Goal: Task Accomplishment & Management: Manage account settings

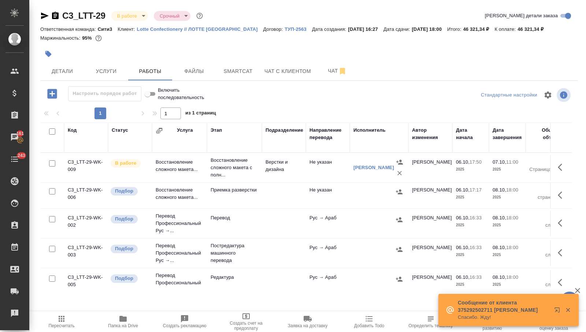
scroll to position [0, 136]
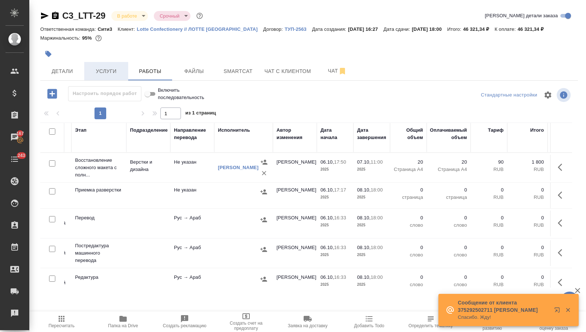
click at [111, 76] on button "Услуги" at bounding box center [106, 71] width 44 height 18
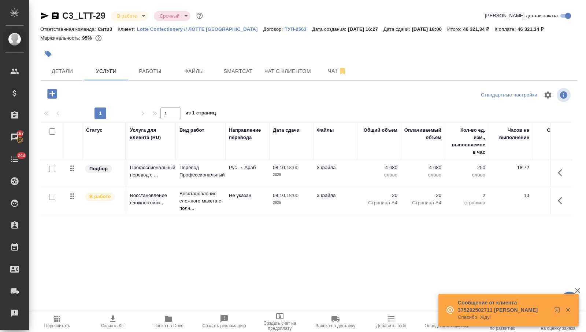
scroll to position [0, 159]
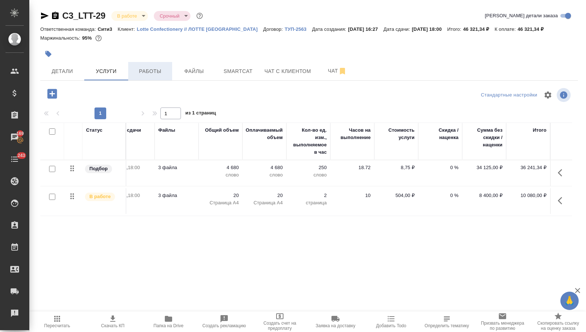
click at [148, 71] on span "Работы" at bounding box center [150, 71] width 35 height 9
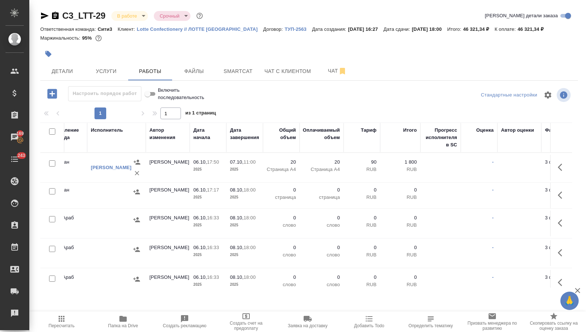
scroll to position [0, 298]
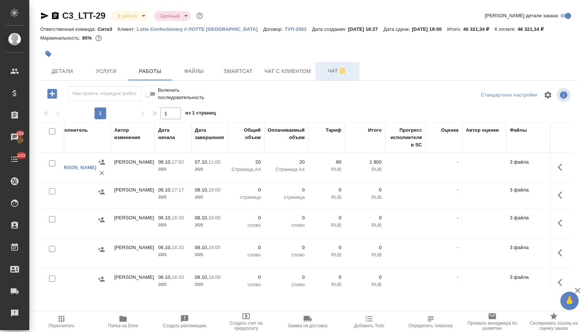
click at [322, 77] on button "Чат" at bounding box center [337, 71] width 44 height 18
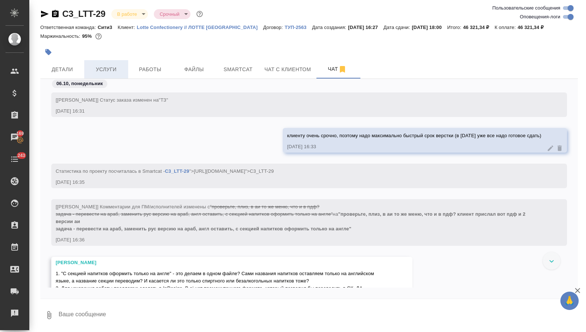
click at [105, 74] on button "Услуги" at bounding box center [106, 69] width 44 height 18
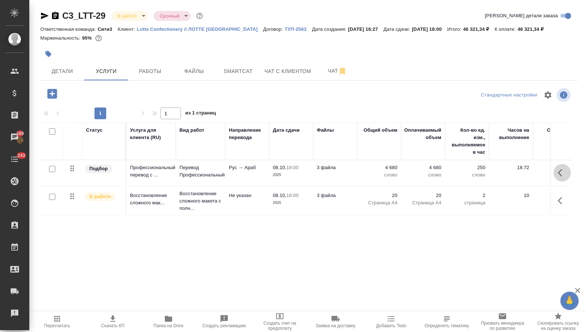
click at [560, 173] on icon "button" at bounding box center [562, 172] width 9 height 9
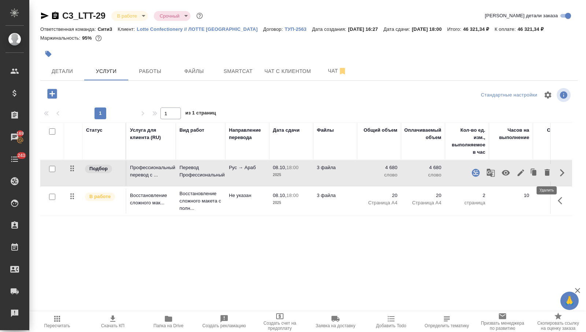
click at [548, 171] on icon "button" at bounding box center [547, 172] width 5 height 7
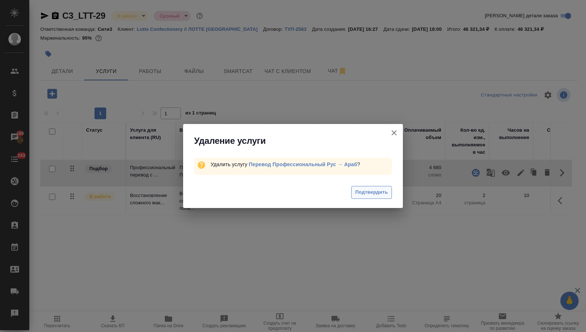
click at [362, 186] on button "Подтвердить" at bounding box center [371, 192] width 41 height 13
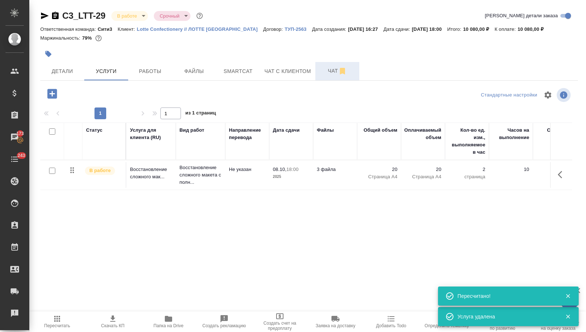
click at [325, 74] on span "Чат" at bounding box center [337, 70] width 35 height 9
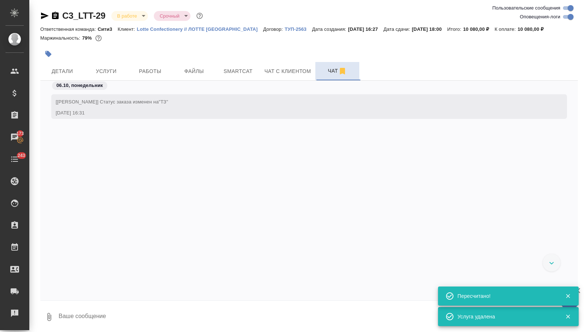
scroll to position [1960, 0]
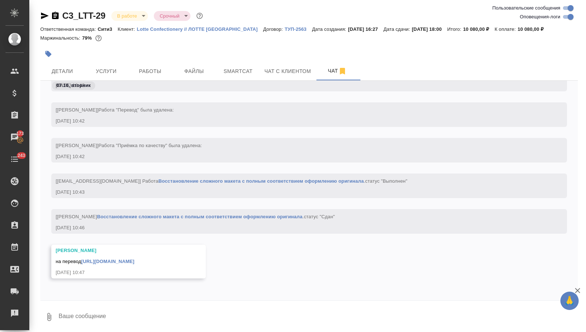
click at [134, 261] on link "https://drive.awatera.com/apps/files/files/10613848?dir=/Shares/Lotte%20Confect…" at bounding box center [107, 260] width 53 height 5
click at [96, 322] on textarea at bounding box center [318, 316] width 520 height 25
type textarea "привет, клиент тут отказался от перевода, так что закроем заказ так, как есть (…"
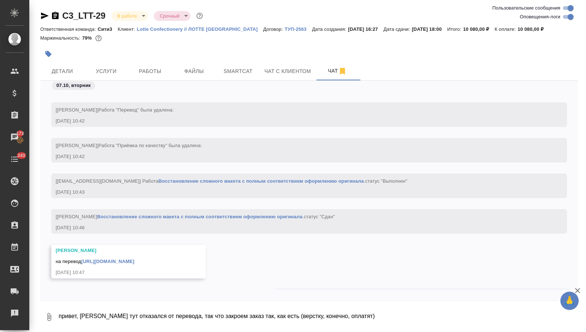
scroll to position [1995, 0]
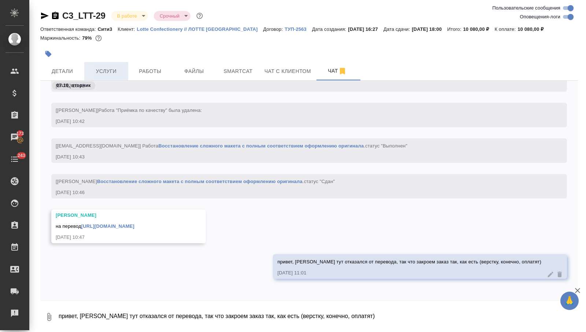
click at [112, 75] on span "Услуги" at bounding box center [106, 71] width 35 height 9
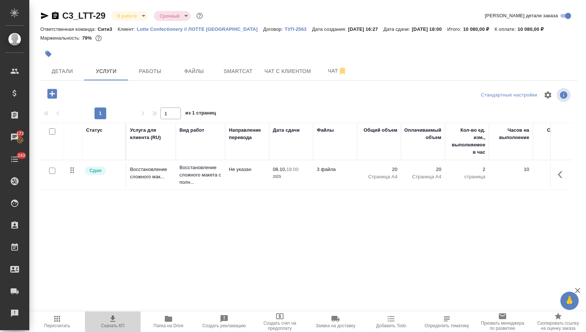
click at [113, 321] on icon "button" at bounding box center [112, 318] width 5 height 6
click at [331, 73] on span "Чат" at bounding box center [337, 70] width 35 height 9
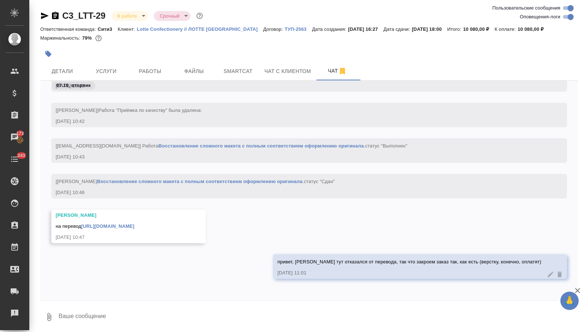
scroll to position [2, 0]
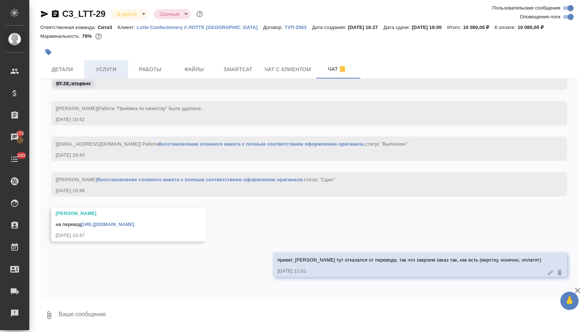
click at [106, 65] on span "Услуги" at bounding box center [106, 69] width 35 height 9
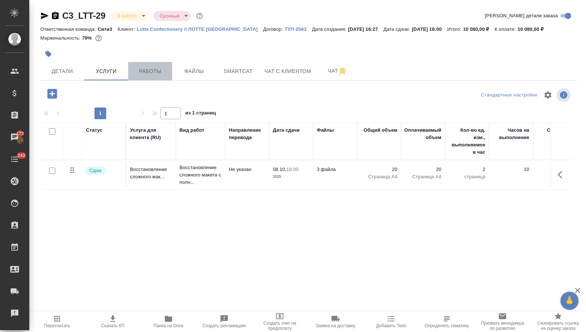
click at [143, 68] on span "Работы" at bounding box center [150, 71] width 35 height 9
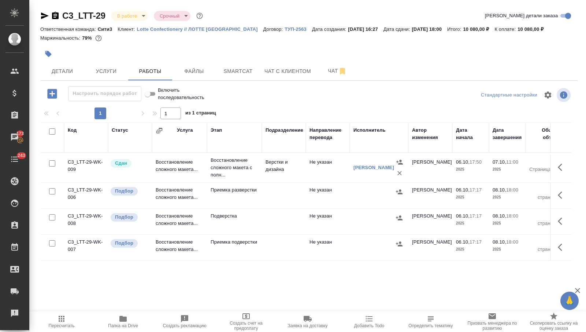
click at [52, 191] on input "checkbox" at bounding box center [52, 191] width 6 height 6
checkbox input "true"
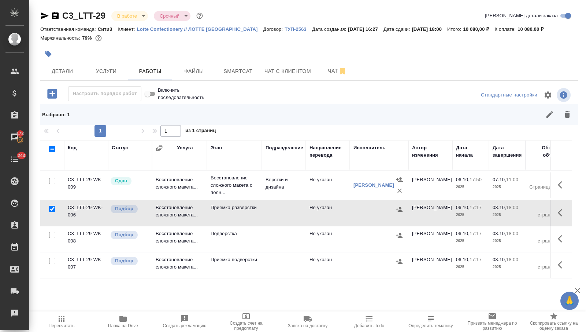
click at [51, 232] on input "checkbox" at bounding box center [52, 235] width 6 height 6
checkbox input "true"
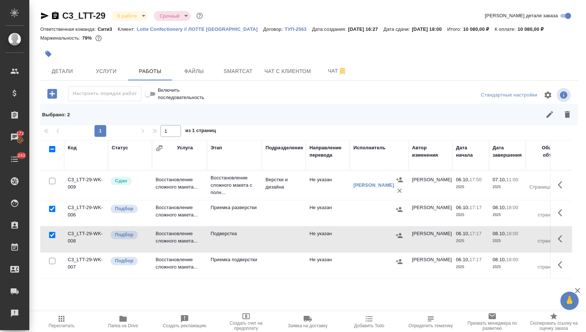
click at [51, 256] on div at bounding box center [52, 261] width 16 height 10
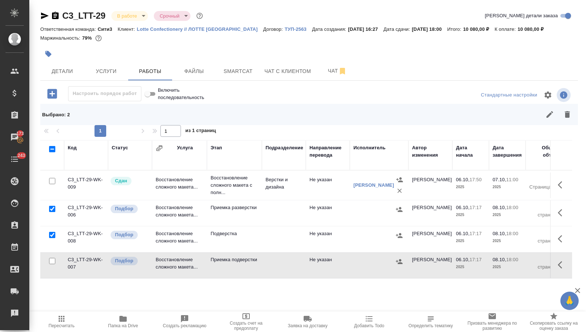
click at [51, 256] on div at bounding box center [52, 261] width 16 height 10
click at [51, 259] on input "checkbox" at bounding box center [52, 261] width 6 height 6
checkbox input "true"
click at [567, 114] on icon "button" at bounding box center [567, 114] width 5 height 7
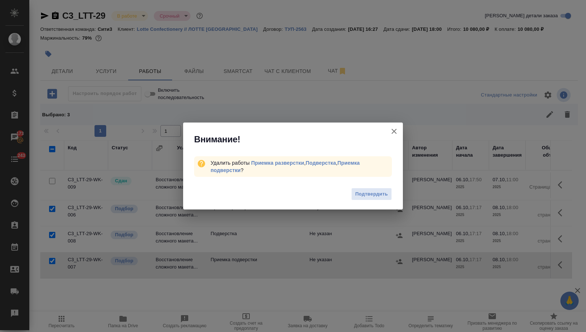
click at [356, 190] on span "Подтвердить" at bounding box center [371, 194] width 33 height 8
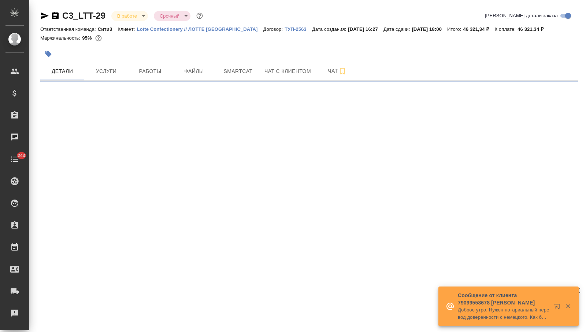
select select "RU"
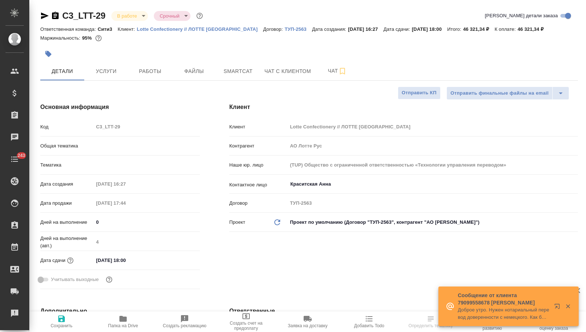
type textarea "x"
type input "Локализация"
type textarea "x"
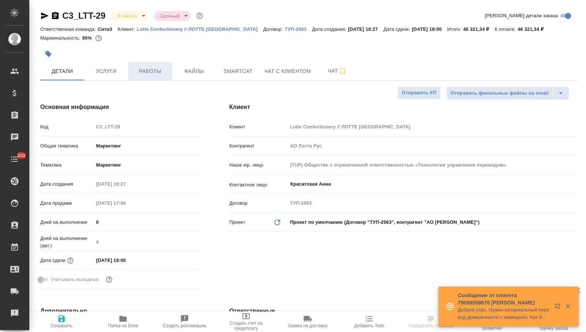
type textarea "x"
type input "[PERSON_NAME]"
type textarea "x"
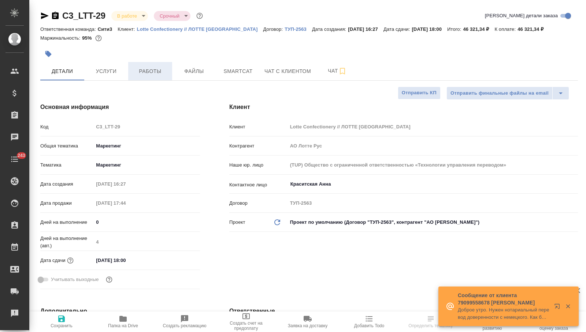
type textarea "x"
click at [149, 72] on span "Работы" at bounding box center [150, 71] width 35 height 9
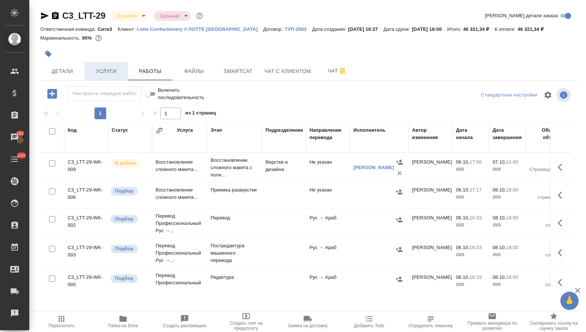
click at [112, 77] on button "Услуги" at bounding box center [106, 71] width 44 height 18
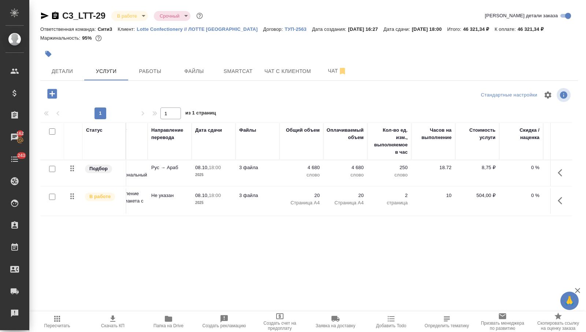
scroll to position [0, 159]
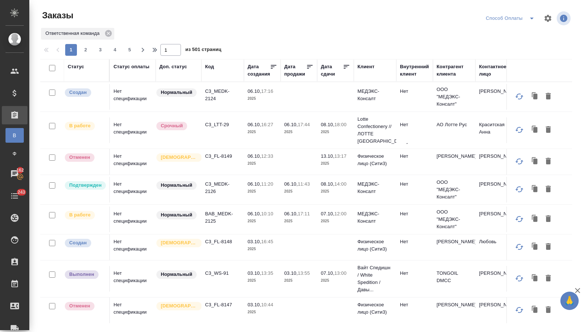
drag, startPoint x: 259, startPoint y: 73, endPoint x: 319, endPoint y: 85, distance: 61.4
click at [259, 73] on div "Дата создания" at bounding box center [259, 70] width 22 height 15
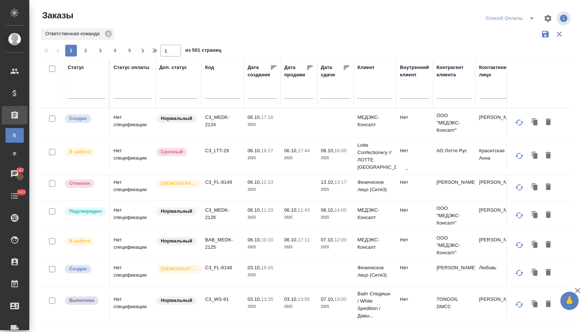
click at [337, 93] on input "text" at bounding box center [337, 92] width 25 height 10
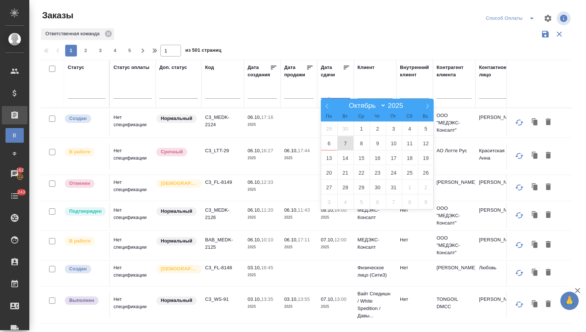
click at [344, 140] on span "7" at bounding box center [345, 143] width 16 height 14
type div "2025-10-06T21:00:00.000Z"
click at [361, 142] on span "8" at bounding box center [362, 143] width 16 height 14
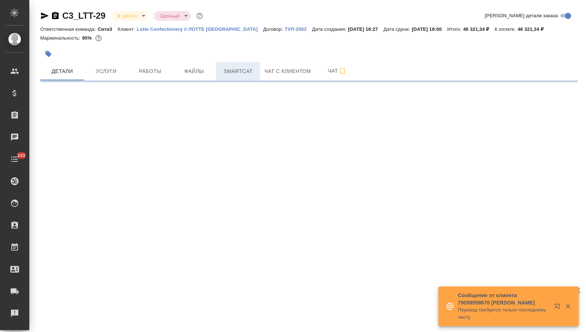
select select "RU"
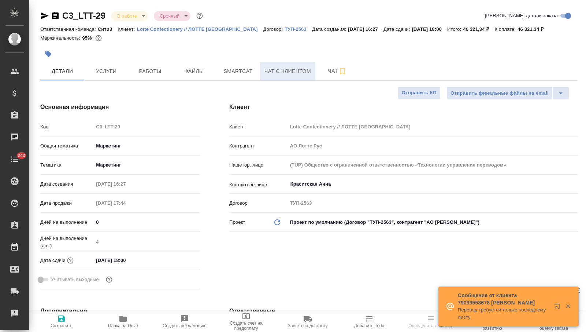
type textarea "x"
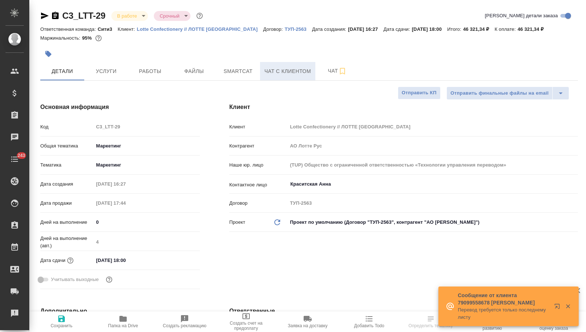
type textarea "x"
click at [326, 71] on span "Чат" at bounding box center [337, 70] width 35 height 9
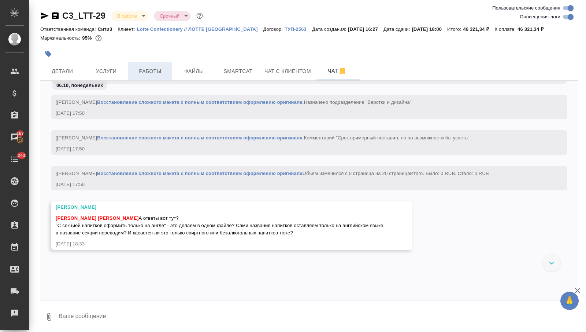
scroll to position [1382, 0]
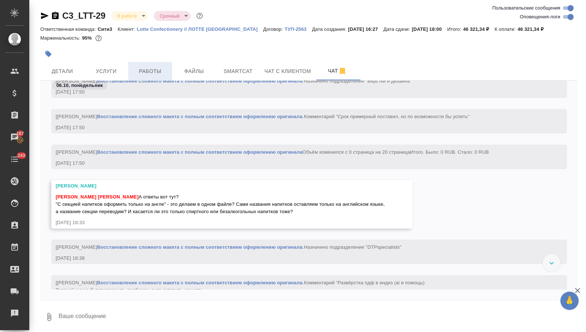
click at [154, 72] on span "Работы" at bounding box center [150, 71] width 35 height 9
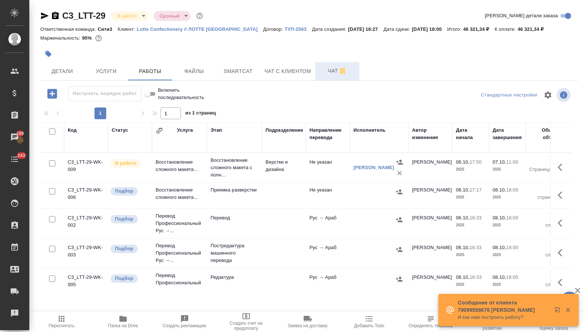
click at [329, 75] on span "Чат" at bounding box center [337, 70] width 35 height 9
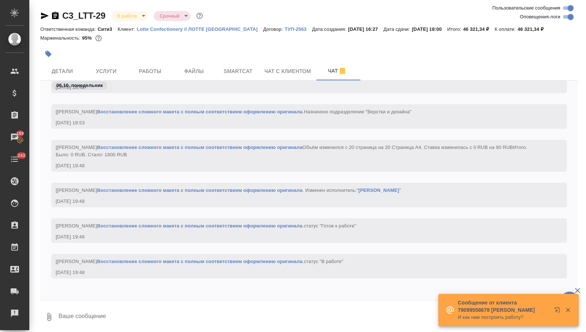
scroll to position [2, 0]
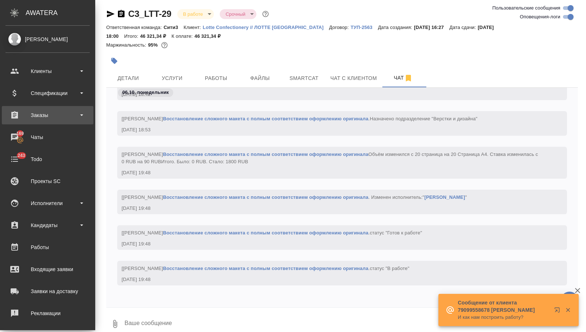
click at [28, 118] on div "Заказы" at bounding box center [47, 115] width 84 height 11
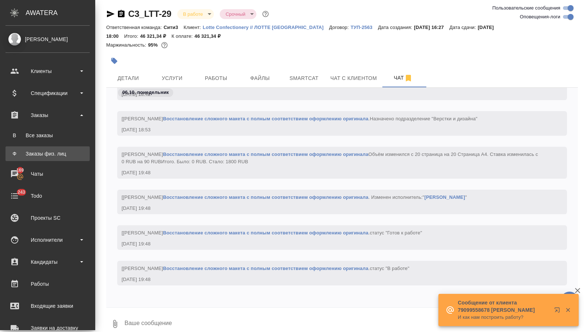
click at [39, 153] on div "Заказы физ. лиц" at bounding box center [47, 153] width 77 height 7
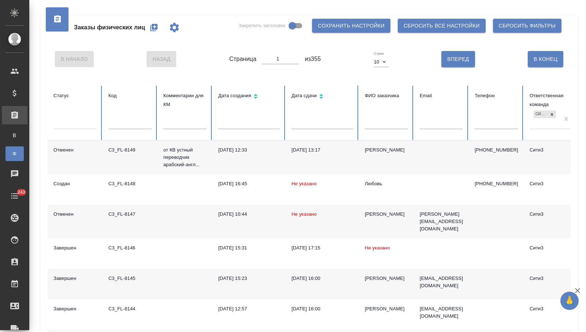
click at [135, 122] on input "text" at bounding box center [129, 124] width 43 height 10
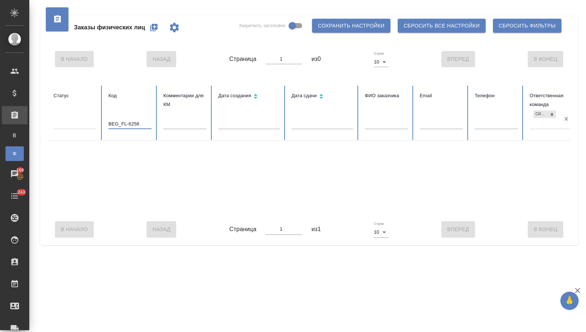
type input "BEG_FL-6258"
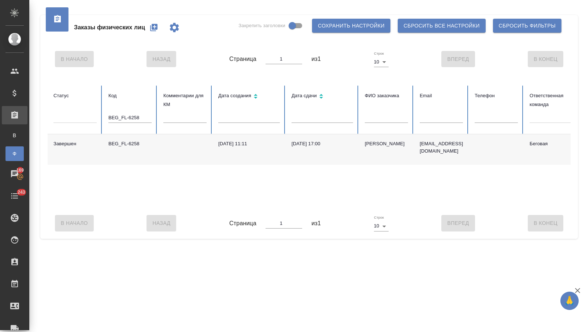
click at [212, 149] on td "[DATE] 11:11" at bounding box center [248, 149] width 73 height 30
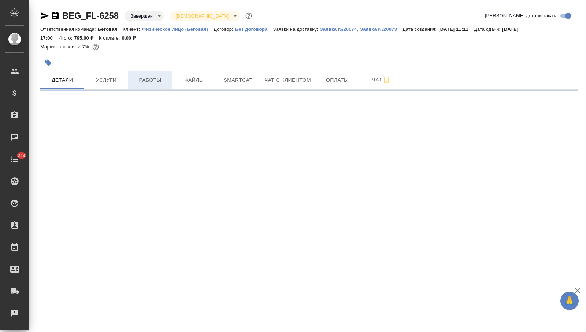
select select "RU"
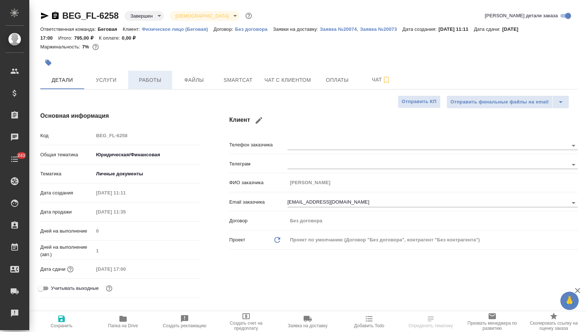
type textarea "x"
click at [160, 85] on button "Работы" at bounding box center [150, 80] width 44 height 18
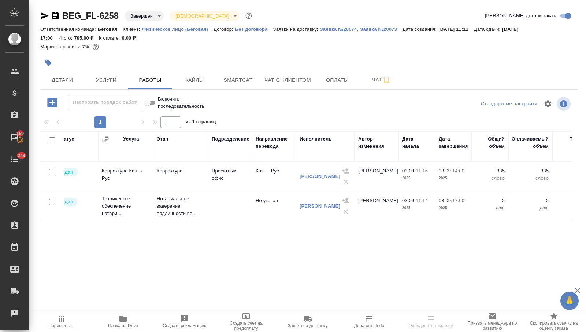
scroll to position [0, 63]
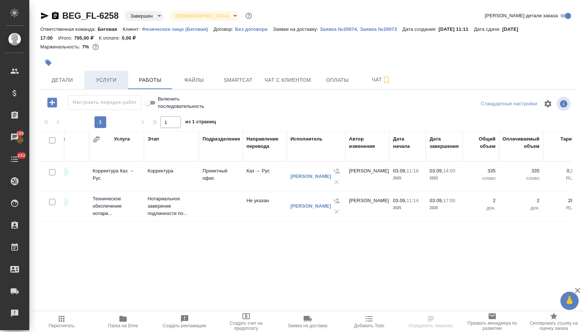
click at [104, 82] on span "Услуги" at bounding box center [106, 79] width 35 height 9
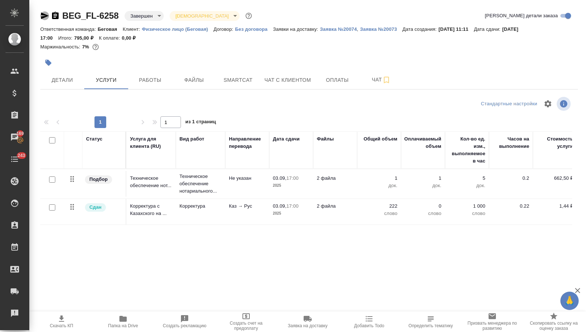
click at [42, 15] on icon "button" at bounding box center [44, 15] width 9 height 9
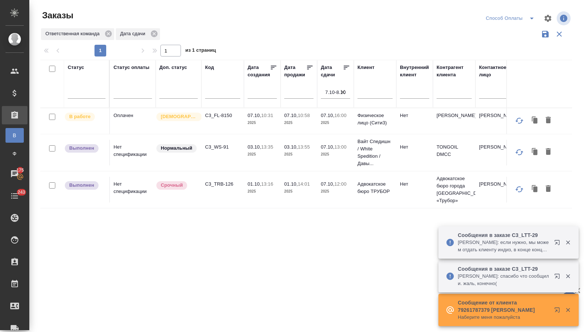
click at [495, 241] on p "[PERSON_NAME]: если нужно, мы можем отдать клиенту индиз, в конце концов, он за…" at bounding box center [504, 246] width 92 height 15
click at [554, 241] on icon "button" at bounding box center [558, 243] width 9 height 9
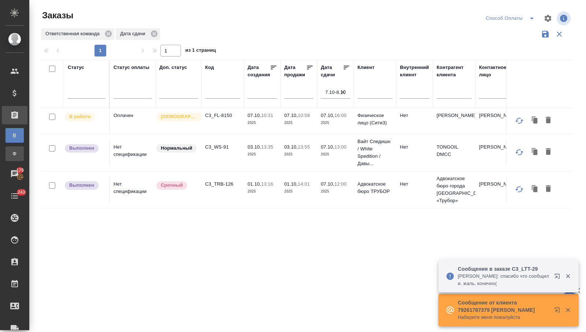
click at [11, 153] on div "Заказы физ. лиц" at bounding box center [5, 153] width 11 height 7
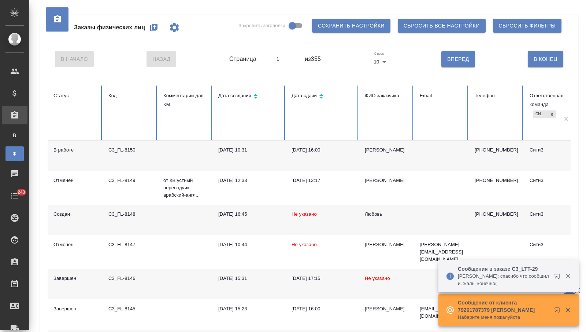
click at [385, 121] on input "text" at bounding box center [386, 124] width 43 height 10
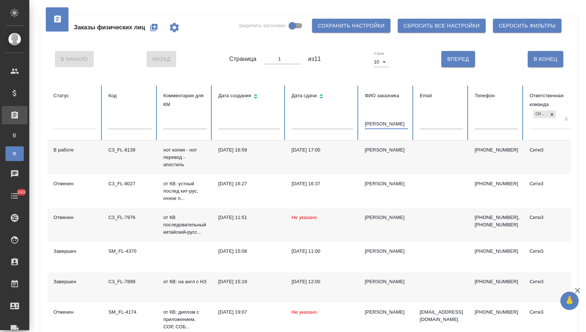
type input "[PERSON_NAME]"
click at [380, 150] on div "[PERSON_NAME]" at bounding box center [386, 149] width 43 height 7
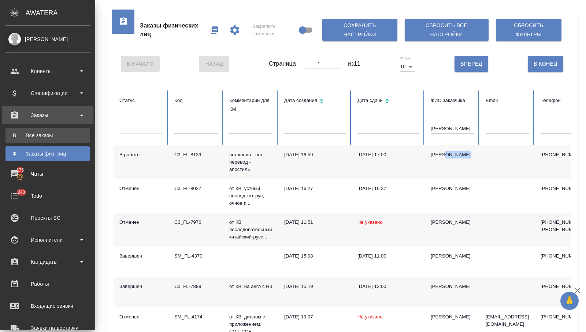
click at [27, 133] on div "Все заказы" at bounding box center [47, 135] width 77 height 7
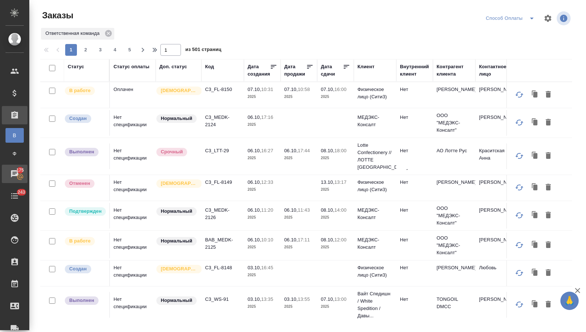
click at [15, 177] on icon at bounding box center [14, 173] width 9 height 9
click at [15, 174] on div "Чаты" at bounding box center [5, 173] width 18 height 11
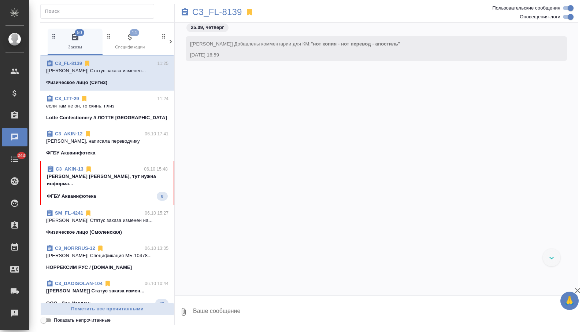
click at [170, 41] on icon at bounding box center [170, 41] width 7 height 7
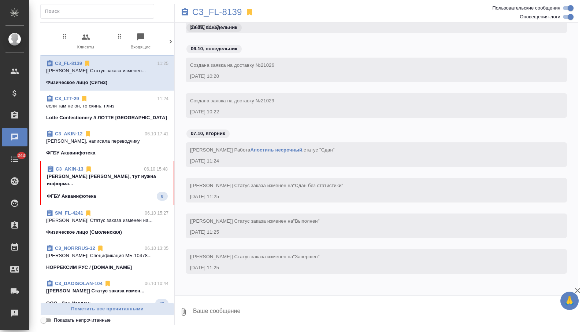
click at [170, 41] on icon at bounding box center [170, 41] width 7 height 7
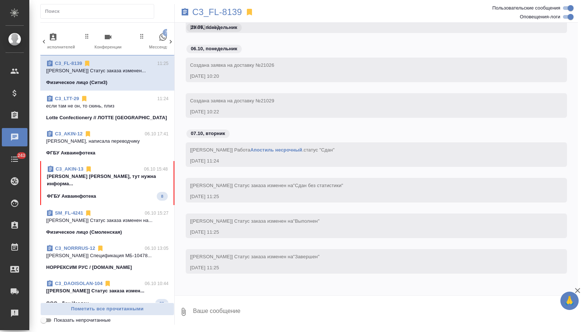
scroll to position [0, 375]
click at [151, 41] on span "75 Мессенджеры" at bounding box center [139, 42] width 49 height 18
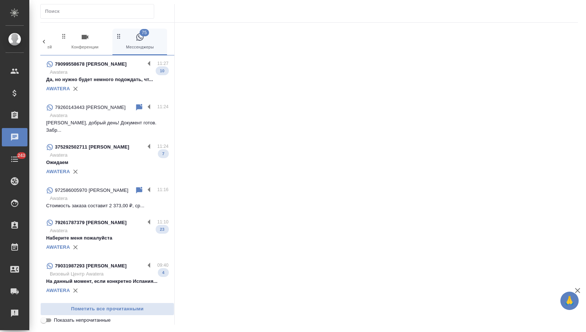
click at [119, 73] on p "Awatera" at bounding box center [109, 72] width 119 height 7
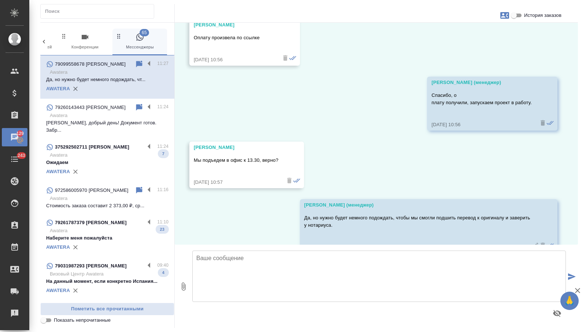
scroll to position [3405, 0]
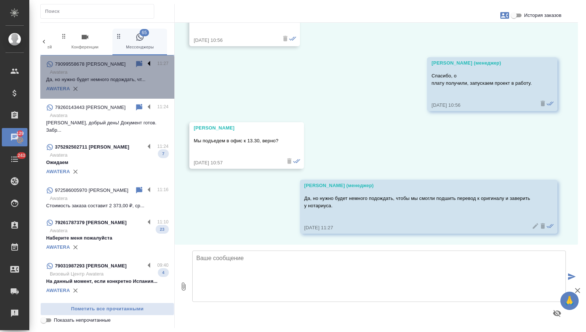
click at [148, 64] on label at bounding box center [151, 64] width 12 height 8
click at [0, 0] on input "checkbox" at bounding box center [0, 0] width 0 height 0
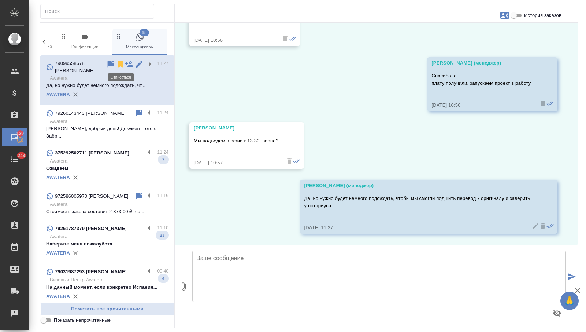
click at [118, 62] on icon at bounding box center [120, 64] width 5 height 7
click at [118, 61] on icon at bounding box center [120, 64] width 5 height 7
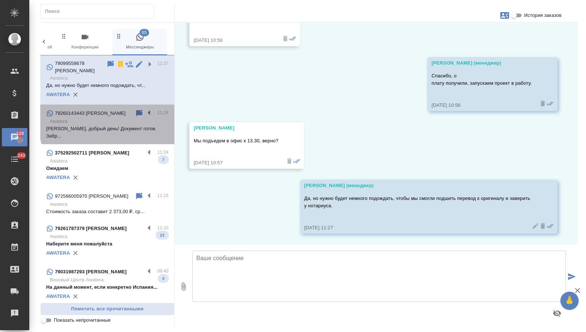
click at [112, 118] on p "Awatera" at bounding box center [109, 121] width 119 height 7
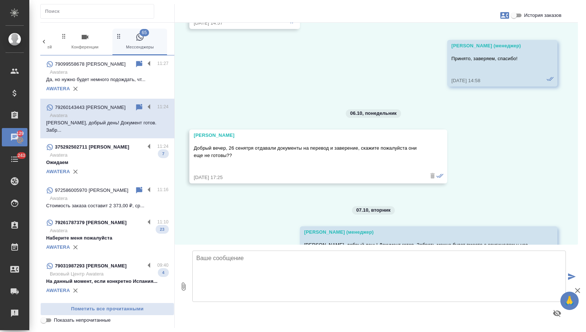
scroll to position [4532, 0]
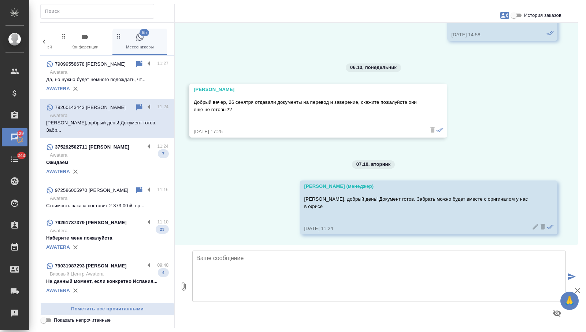
click at [107, 151] on p "Awatera" at bounding box center [109, 154] width 119 height 7
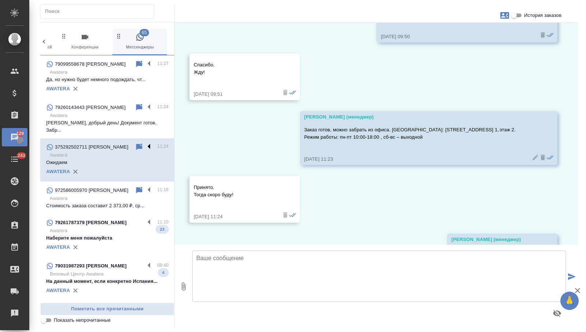
scroll to position [625, 0]
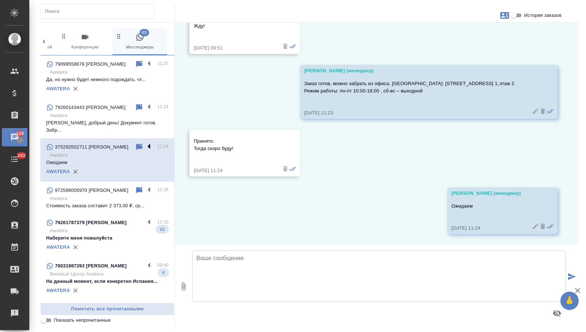
click at [147, 143] on label at bounding box center [151, 147] width 12 height 8
click at [0, 0] on input "checkbox" at bounding box center [0, 0] width 0 height 0
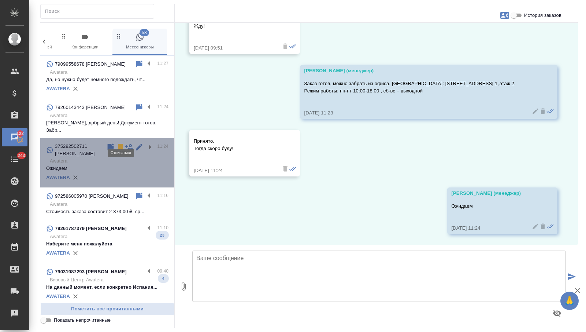
click at [120, 144] on icon at bounding box center [120, 147] width 5 height 7
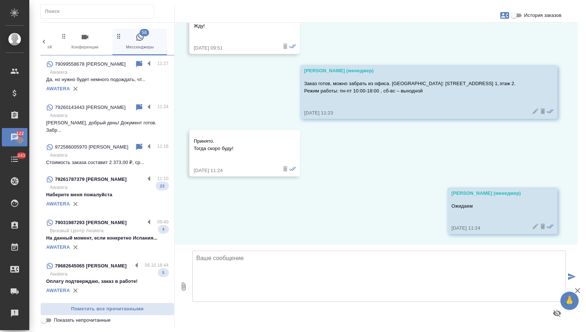
click at [113, 159] on p "Стоимость заказа составит 2 373,00 ₽, ср..." at bounding box center [107, 162] width 122 height 7
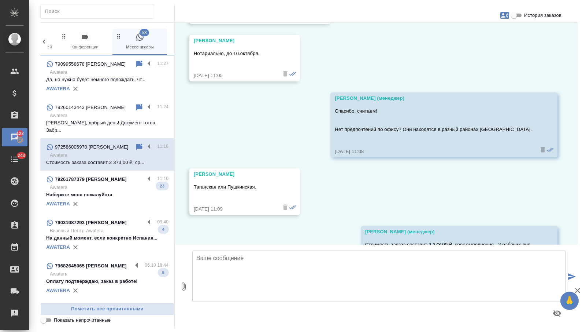
scroll to position [488, 0]
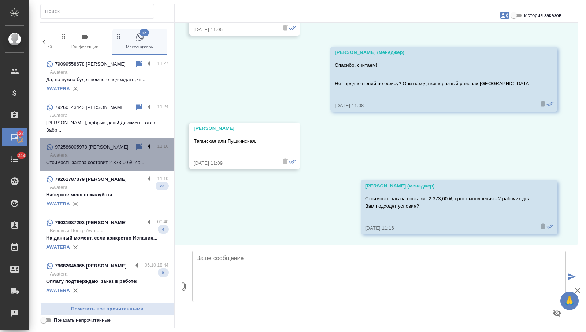
click at [149, 143] on label at bounding box center [151, 147] width 12 height 8
click at [0, 0] on input "checkbox" at bounding box center [0, 0] width 0 height 0
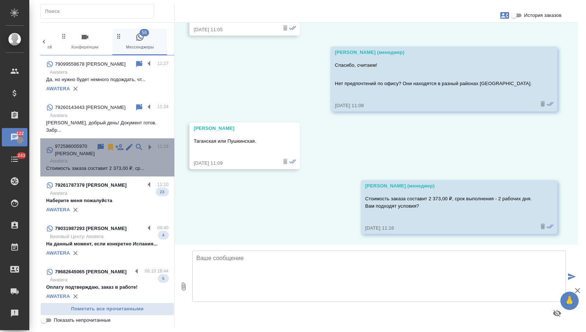
click at [106, 143] on div at bounding box center [126, 150] width 61 height 15
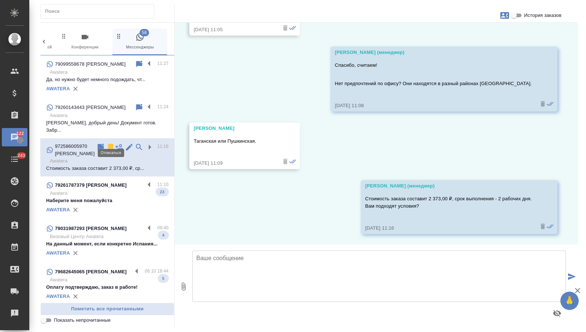
click at [108, 143] on icon at bounding box center [110, 147] width 9 height 9
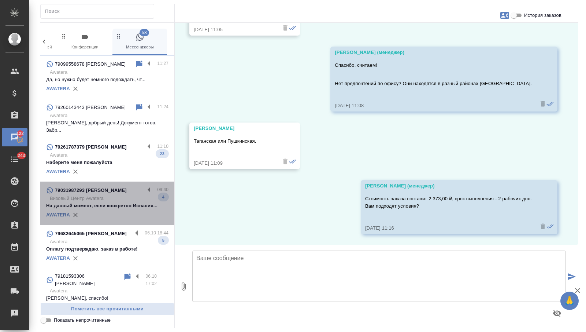
click at [117, 186] on div "79031987293 Жанна" at bounding box center [95, 190] width 99 height 9
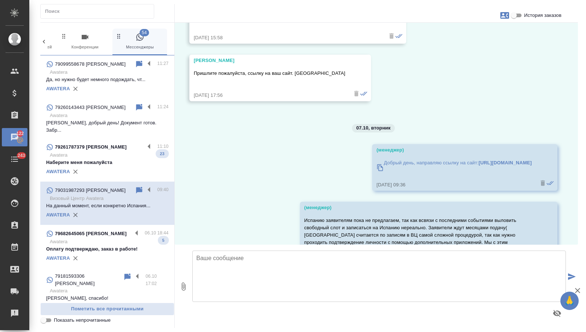
scroll to position [1542, 0]
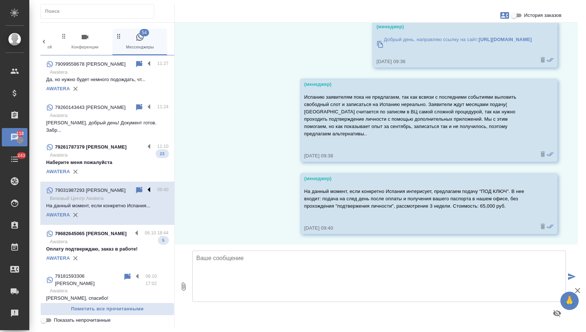
click at [148, 186] on label at bounding box center [151, 190] width 12 height 8
click at [0, 0] on input "checkbox" at bounding box center [0, 0] width 0 height 0
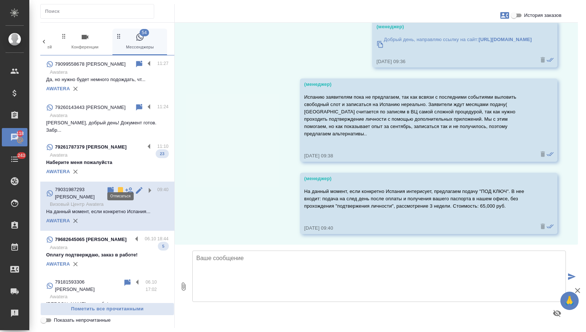
click at [119, 187] on icon at bounding box center [120, 190] width 5 height 7
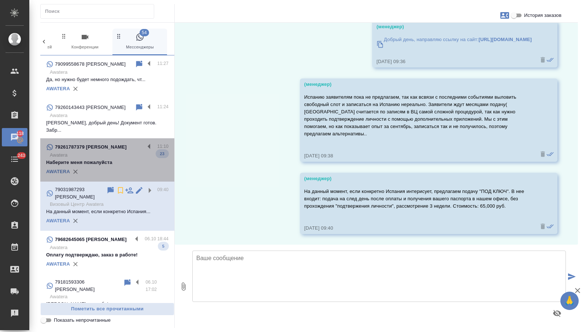
click at [125, 151] on p "Awatera" at bounding box center [109, 154] width 119 height 7
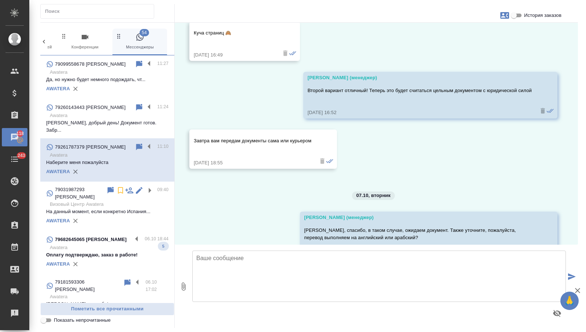
scroll to position [1973, 0]
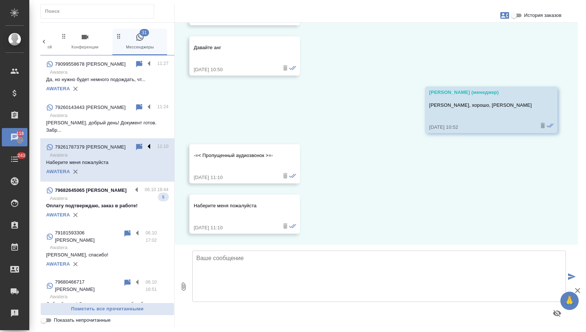
click at [148, 143] on label at bounding box center [151, 147] width 12 height 8
click at [0, 0] on input "checkbox" at bounding box center [0, 0] width 0 height 0
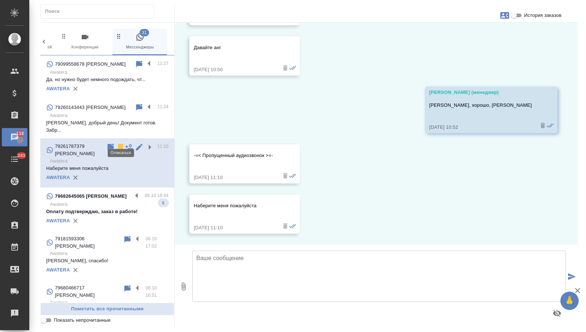
click at [120, 144] on icon at bounding box center [120, 147] width 5 height 7
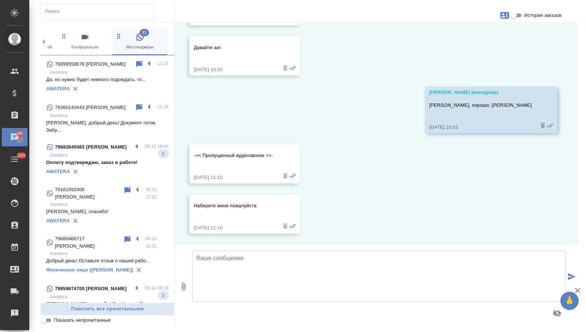
click at [107, 159] on p "Оплату подтверждаю, заказ в работе!" at bounding box center [107, 162] width 122 height 7
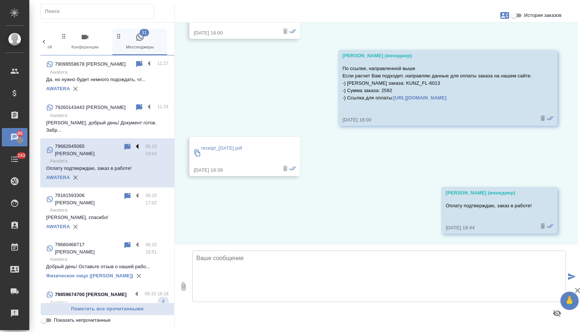
scroll to position [484, 0]
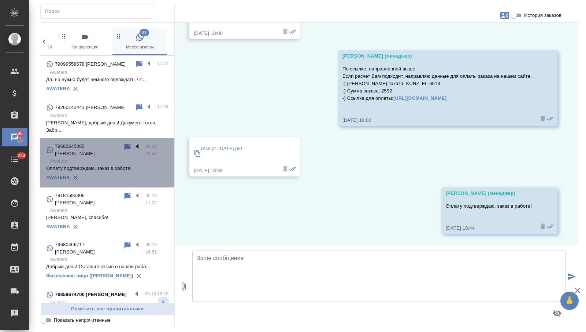
click at [138, 143] on label at bounding box center [139, 147] width 12 height 8
click at [0, 0] on input "checkbox" at bounding box center [0, 0] width 0 height 0
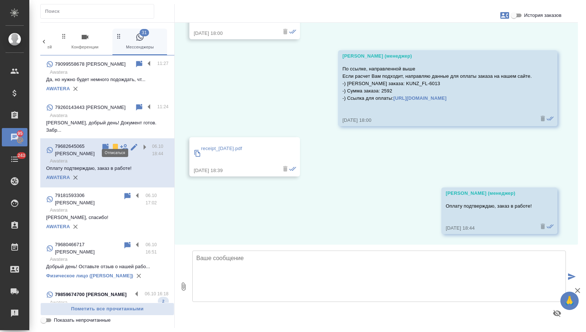
click at [114, 144] on icon at bounding box center [115, 147] width 5 height 7
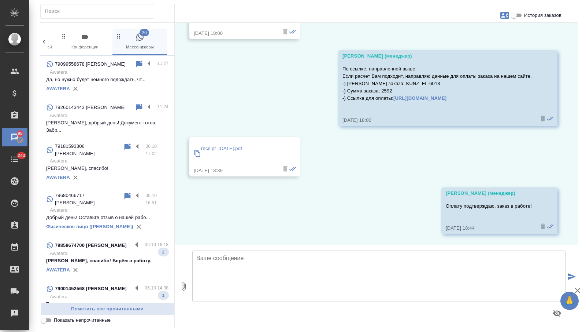
click at [103, 206] on p "Awatera" at bounding box center [109, 209] width 119 height 7
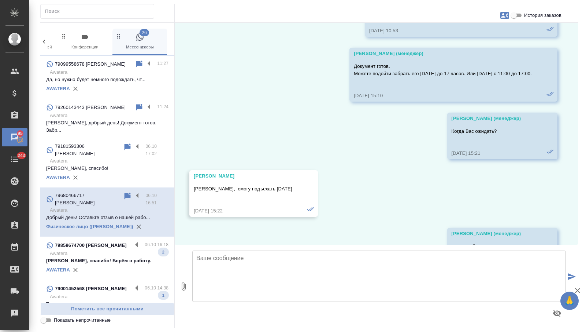
scroll to position [1847, 0]
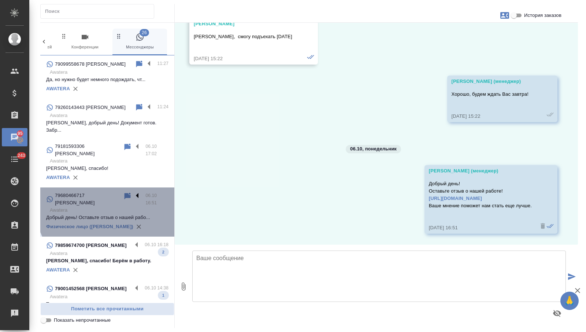
click at [137, 192] on label at bounding box center [139, 196] width 12 height 8
click at [0, 0] on input "checkbox" at bounding box center [0, 0] width 0 height 0
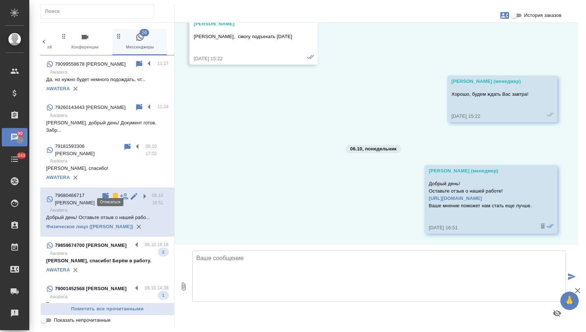
click at [113, 193] on icon at bounding box center [115, 196] width 5 height 7
click at [108, 143] on p "79181593306 Марченко Александр Петрович" at bounding box center [89, 150] width 68 height 15
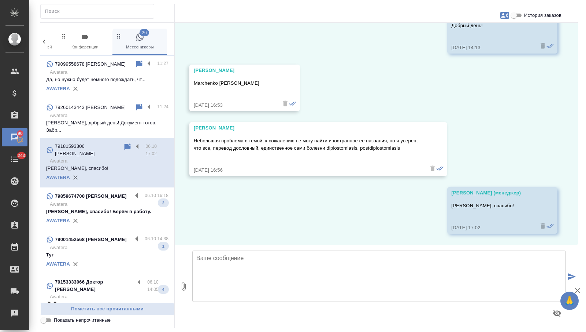
scroll to position [300, 0]
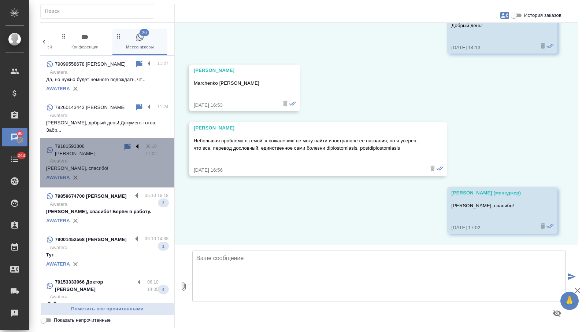
click at [141, 143] on label at bounding box center [139, 147] width 12 height 8
click at [0, 0] on input "checkbox" at bounding box center [0, 0] width 0 height 0
click at [118, 144] on icon at bounding box center [115, 147] width 5 height 7
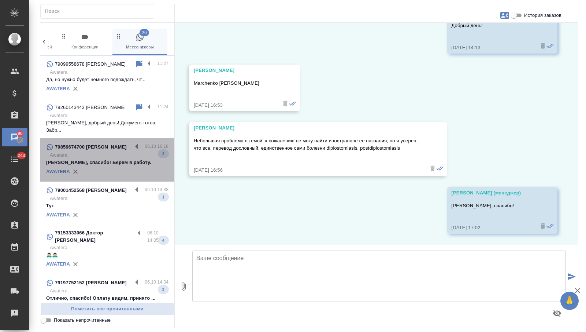
click at [108, 166] on div "AWATERA" at bounding box center [107, 171] width 122 height 11
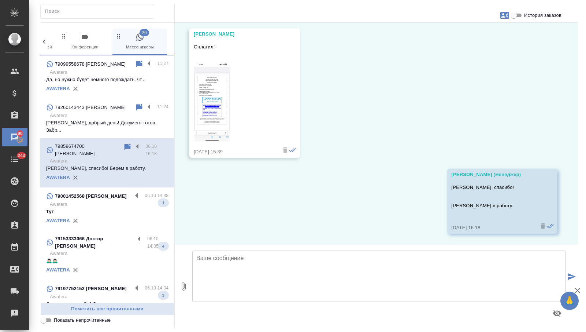
scroll to position [187, 0]
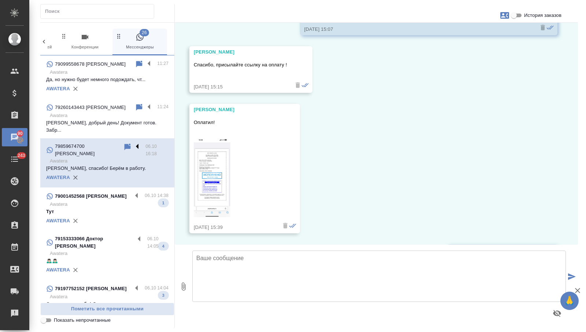
click at [134, 143] on label at bounding box center [139, 147] width 12 height 8
click at [0, 0] on input "checkbox" at bounding box center [0, 0] width 0 height 0
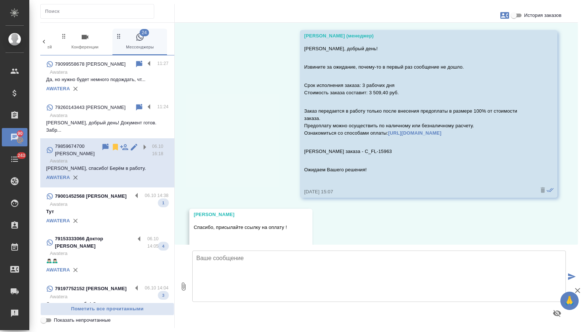
scroll to position [22, 0]
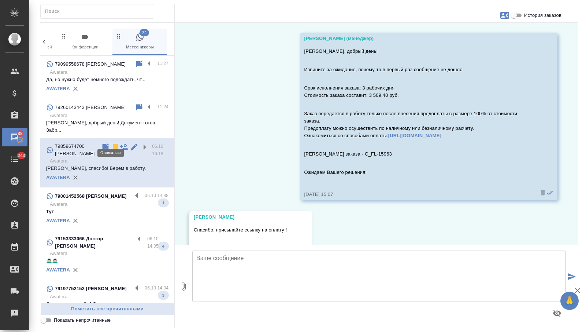
click at [113, 144] on icon at bounding box center [115, 147] width 5 height 7
click at [110, 192] on div "79001452568 Вальдивия Омар" at bounding box center [89, 196] width 86 height 9
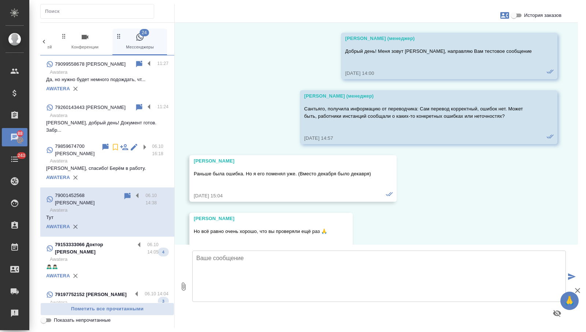
scroll to position [1175, 0]
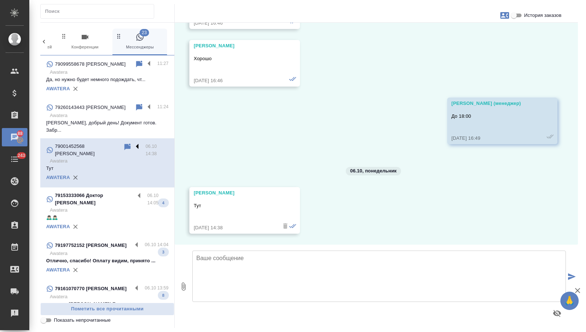
click at [135, 143] on label at bounding box center [139, 147] width 12 height 8
click at [0, 0] on input "checkbox" at bounding box center [0, 0] width 0 height 0
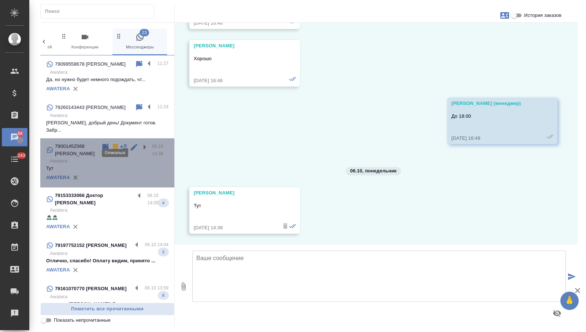
click at [112, 143] on icon at bounding box center [115, 147] width 9 height 9
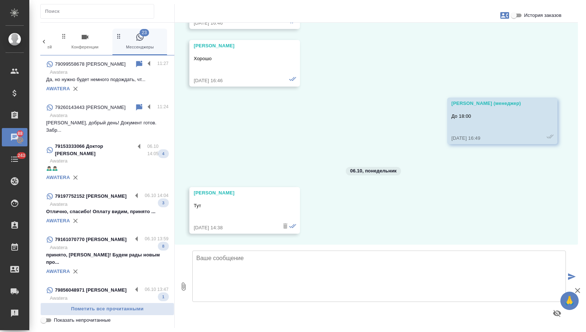
click at [104, 164] on p "🙇🏻‍♂️🙇🏻‍♂️" at bounding box center [107, 167] width 122 height 7
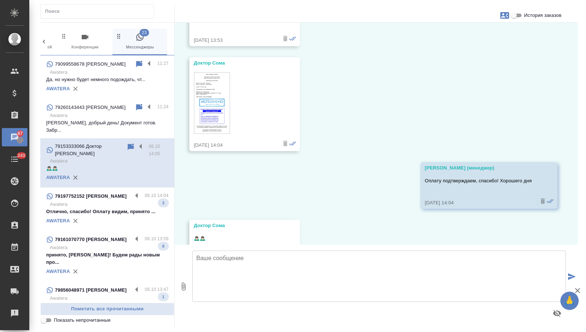
scroll to position [439, 0]
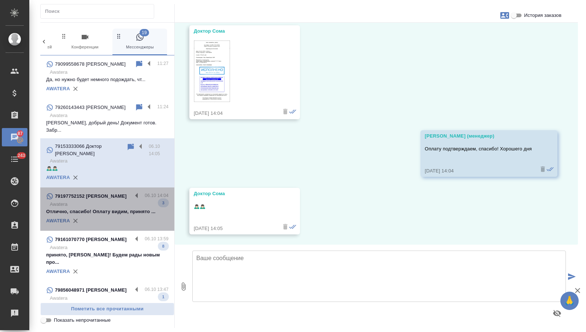
click at [103, 208] on p "Отлично, спасибо! Оплату видим, принято ..." at bounding box center [107, 211] width 122 height 7
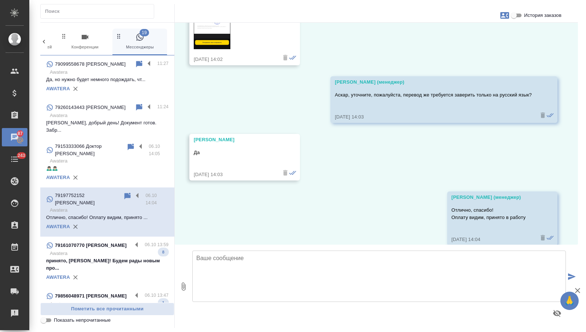
scroll to position [317, 0]
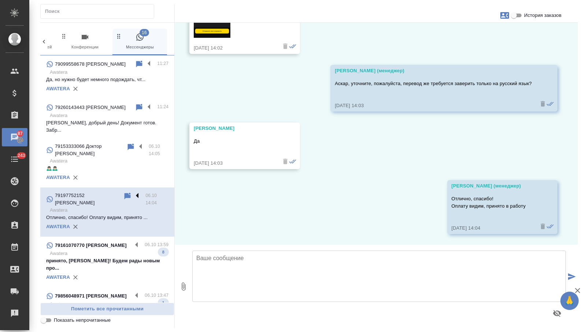
click at [134, 192] on label at bounding box center [139, 196] width 12 height 8
click at [0, 0] on input "checkbox" at bounding box center [0, 0] width 0 height 0
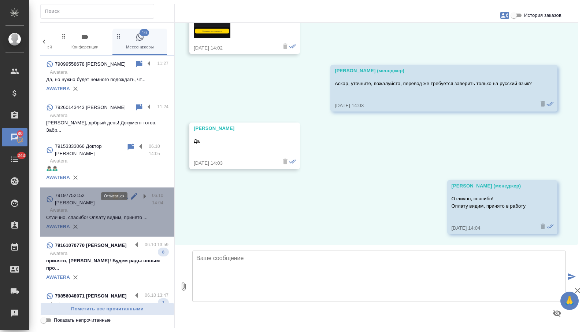
click at [111, 192] on icon at bounding box center [115, 196] width 9 height 9
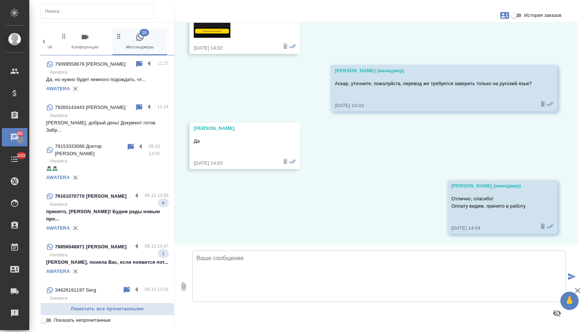
click at [104, 208] on p "принято, Вячеслав! Будем рады новым про..." at bounding box center [107, 215] width 122 height 15
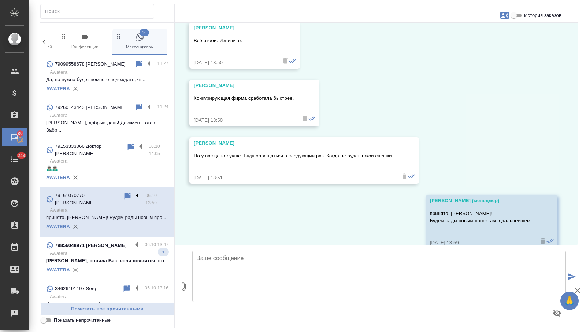
scroll to position [1157, 0]
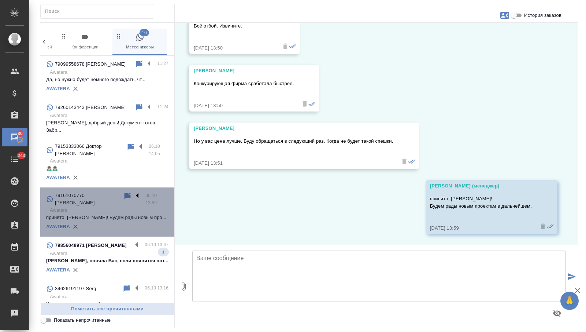
click at [137, 192] on label at bounding box center [139, 196] width 12 height 8
click at [0, 0] on input "checkbox" at bounding box center [0, 0] width 0 height 0
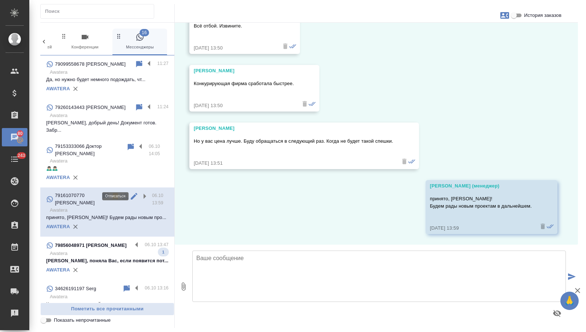
click at [116, 193] on icon at bounding box center [115, 196] width 5 height 7
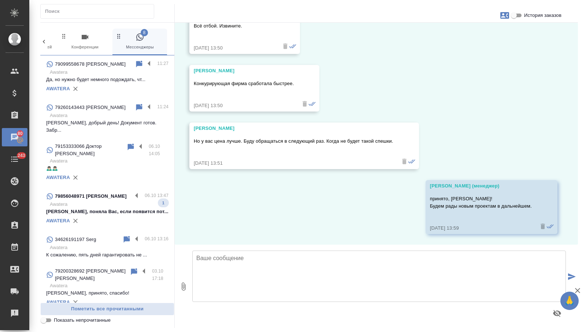
click at [101, 192] on p "79856048971 Екатерина" at bounding box center [91, 195] width 72 height 7
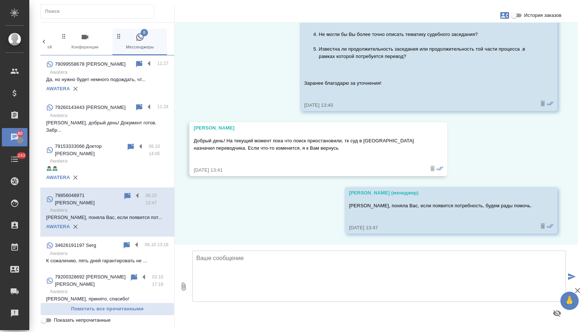
scroll to position [120, 0]
click at [93, 249] on p "Awatera" at bounding box center [109, 252] width 119 height 7
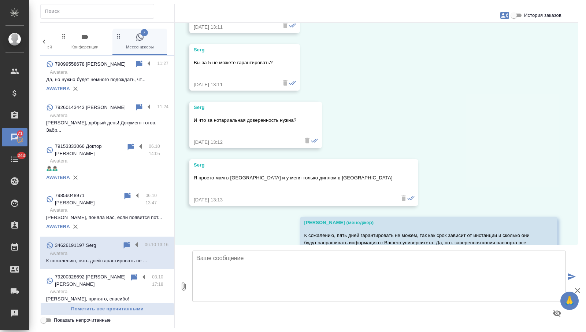
scroll to position [1199, 0]
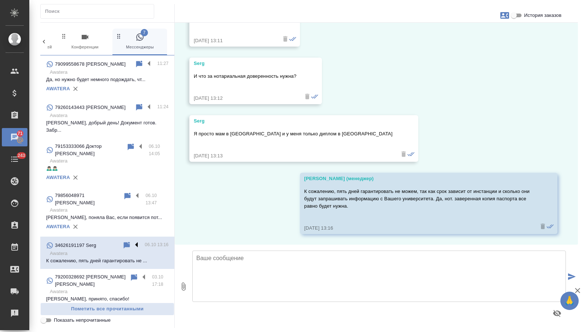
click at [137, 241] on label at bounding box center [138, 245] width 12 height 8
click at [0, 0] on input "checkbox" at bounding box center [0, 0] width 0 height 0
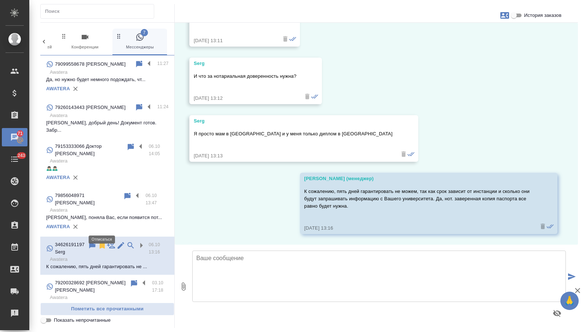
click at [100, 241] on icon at bounding box center [102, 245] width 9 height 9
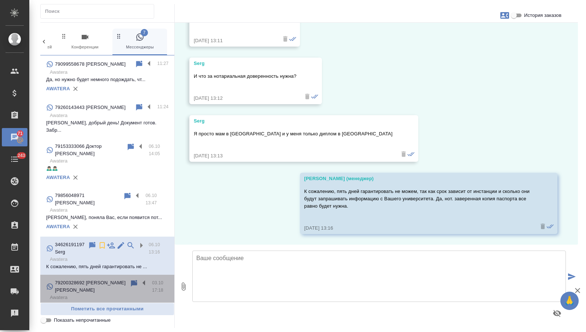
click at [96, 279] on p "79200328692 Копников Кирилл Олегович" at bounding box center [92, 286] width 75 height 15
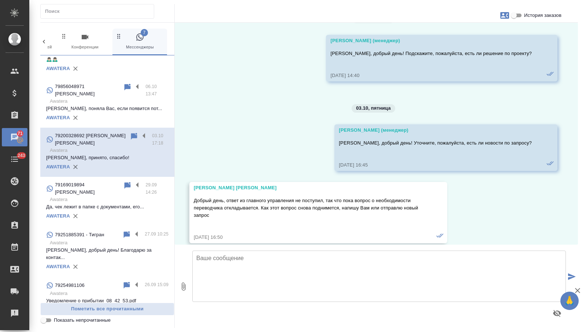
scroll to position [0, 0]
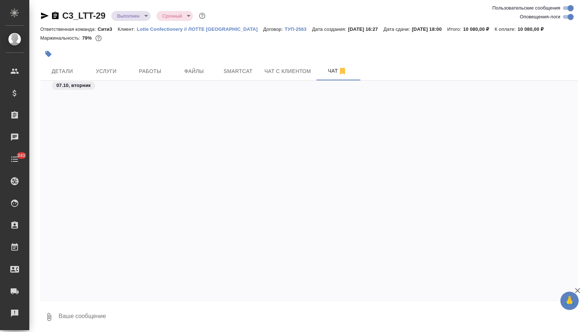
scroll to position [2254, 0]
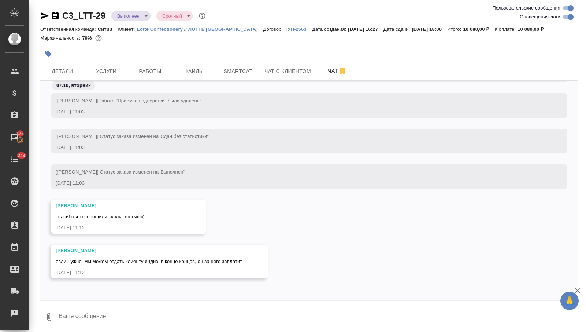
click at [108, 314] on textarea at bounding box center [318, 316] width 520 height 25
type textarea "дада, он и нужен"
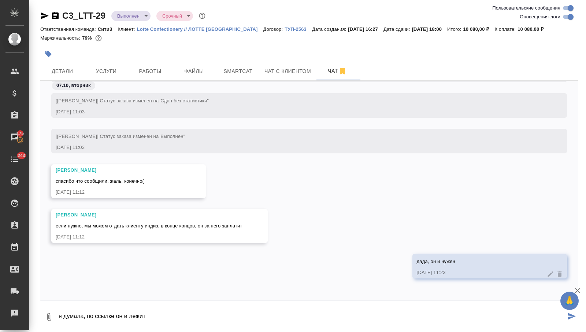
type textarea "я думала, по ссылке он и лежит"
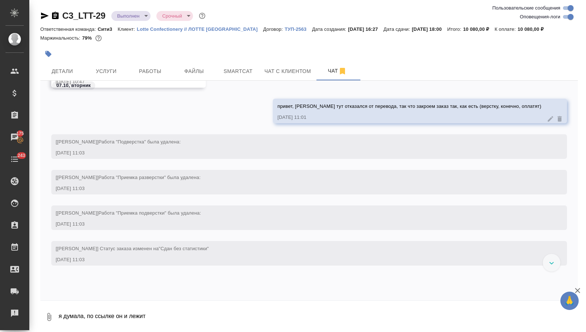
scroll to position [2334, 0]
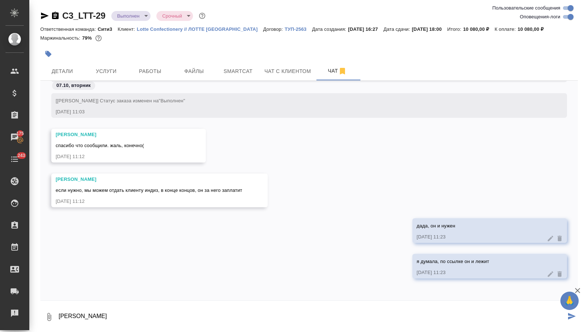
type textarea "а"
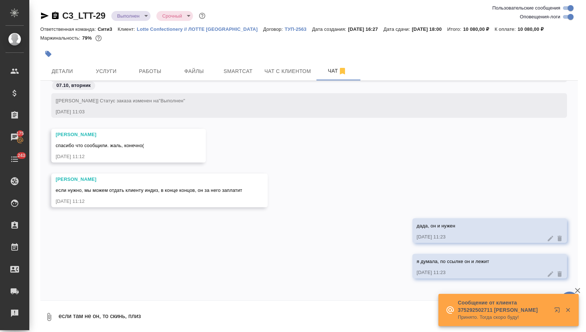
type textarea "если там не он, то скинь, плиз"
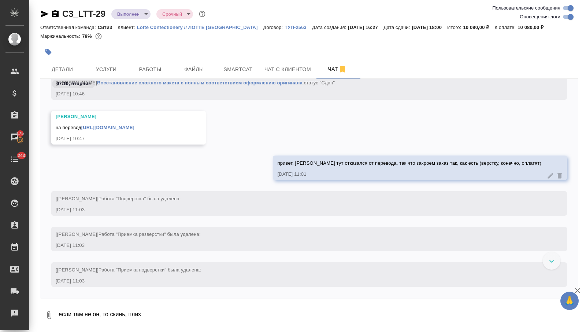
scroll to position [2082, 0]
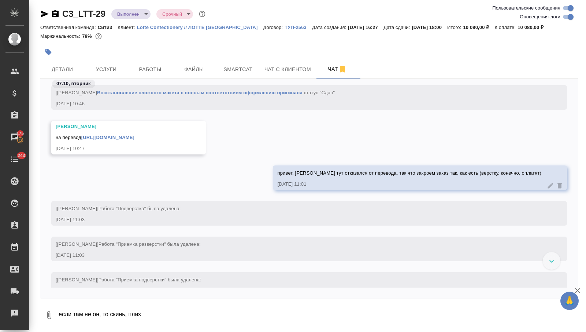
click at [134, 137] on link "https://drive.awatera.com/apps/files/files/10613848?dir=/Shares/Lotte%20Confect…" at bounding box center [107, 136] width 53 height 5
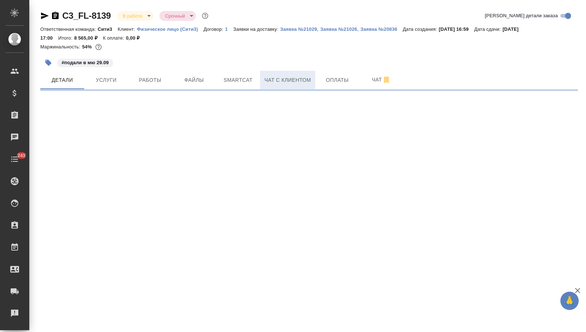
click at [299, 84] on span "Чат с клиентом" at bounding box center [288, 79] width 47 height 9
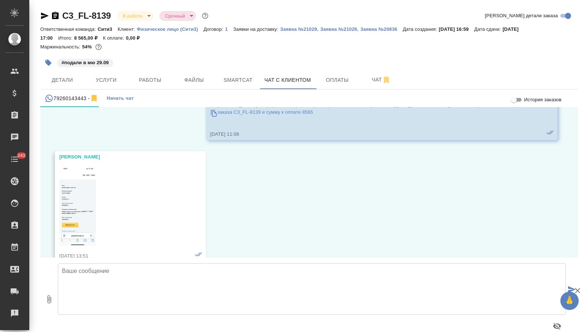
click at [103, 300] on textarea at bounding box center [312, 288] width 508 height 51
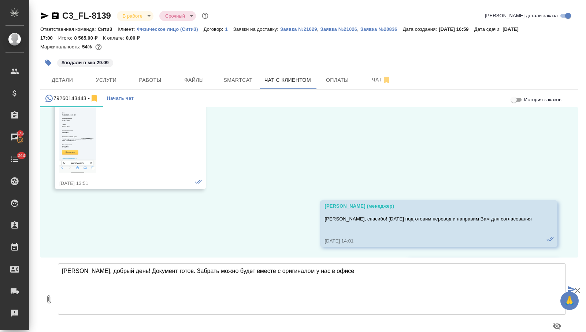
type textarea "Ольга, добрый день! Документ готов. Забрать можно будет вместе с оригиналом у н…"
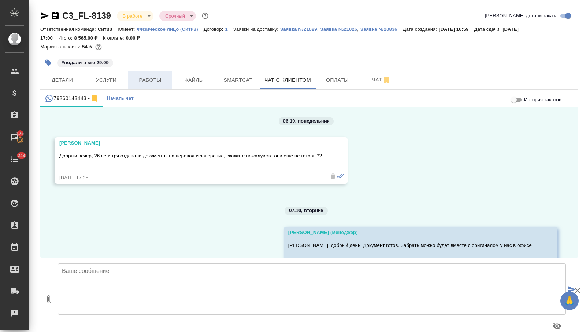
scroll to position [4523, 0]
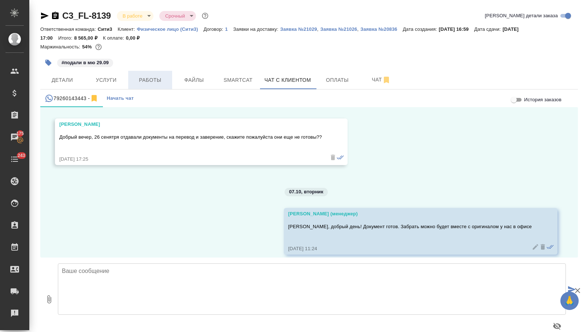
click at [151, 83] on span "Работы" at bounding box center [150, 79] width 35 height 9
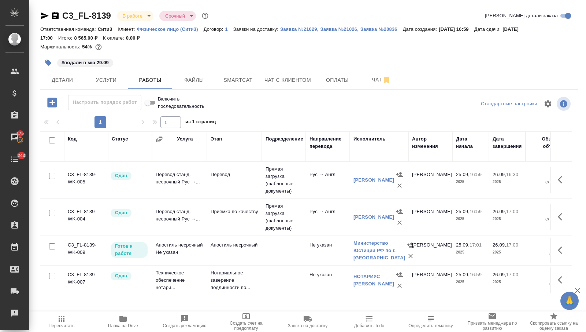
scroll to position [28, 0]
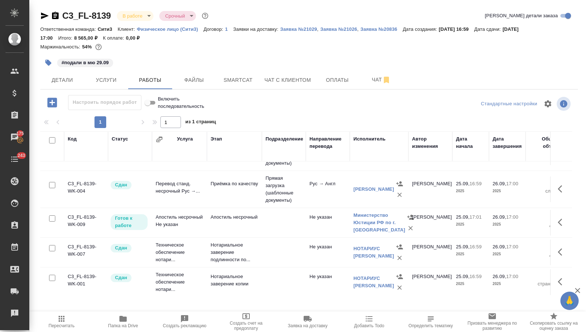
click at [192, 216] on td "Апостиль несрочный Не указан" at bounding box center [179, 223] width 55 height 26
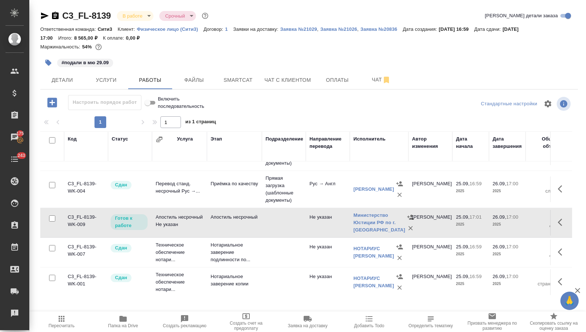
click at [192, 216] on td "Апостиль несрочный Не указан" at bounding box center [179, 223] width 55 height 26
click at [138, 18] on body "🙏 .cls-1 fill:#fff; AWATERA Nikitina Tatiana Клиенты Спецификации Заказы 175 Ча…" at bounding box center [293, 166] width 586 height 332
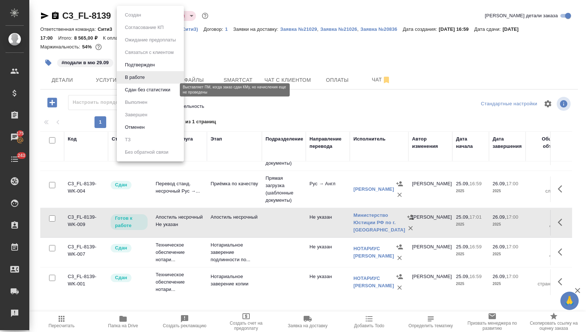
click at [140, 92] on button "Сдан без статистики" at bounding box center [148, 90] width 50 height 8
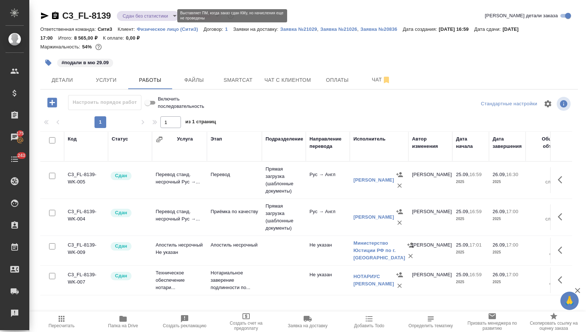
click at [134, 16] on body "🙏 .cls-1 fill:#fff; AWATERA Nikitina Tatiana Клиенты Спецификации Заказы 175 Ча…" at bounding box center [293, 166] width 586 height 332
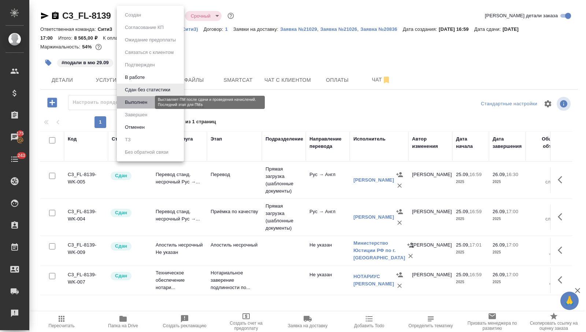
click at [137, 101] on button "Выполнен" at bounding box center [136, 102] width 27 height 8
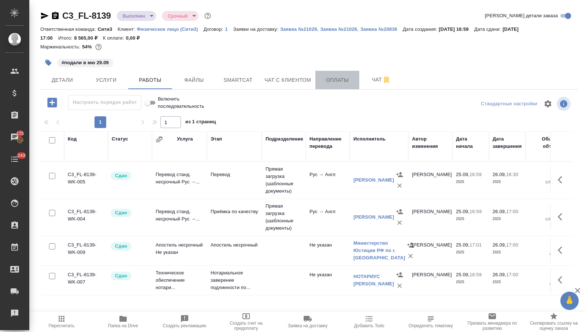
click at [328, 79] on span "Оплаты" at bounding box center [337, 79] width 35 height 9
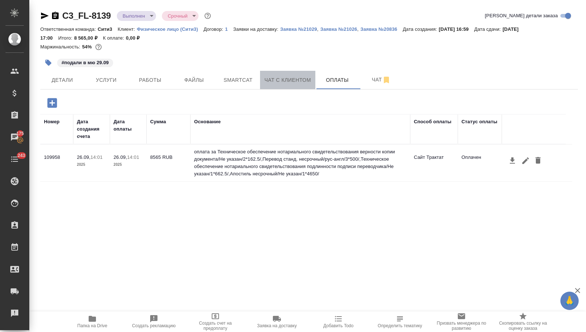
click at [277, 80] on span "Чат с клиентом" at bounding box center [288, 79] width 47 height 9
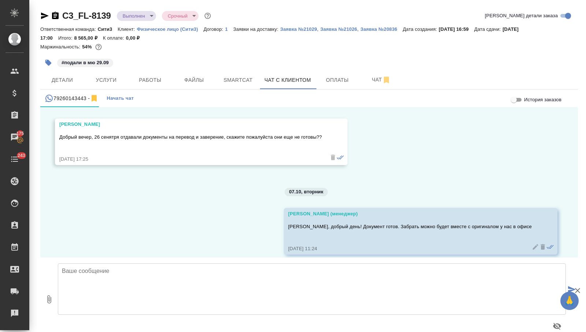
scroll to position [13, 0]
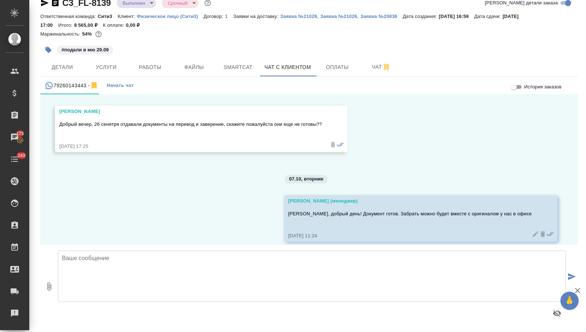
click at [143, 4] on body "🙏 .cls-1 fill:#fff; AWATERA Nikitina Tatiana Клиенты Спецификации Заказы 175 Ча…" at bounding box center [293, 166] width 586 height 332
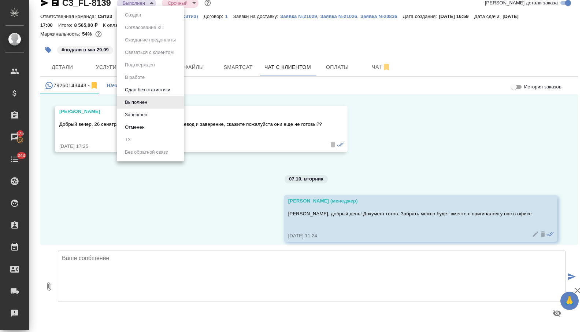
scroll to position [11, 0]
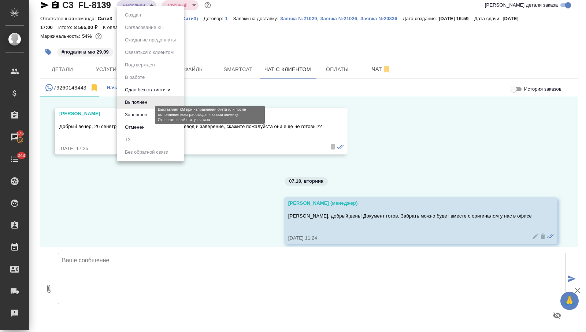
click at [142, 113] on button "Завершен" at bounding box center [136, 115] width 27 height 8
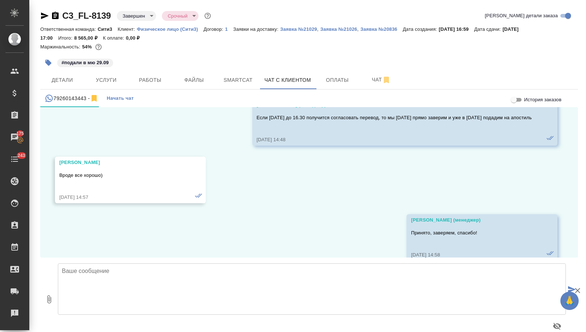
scroll to position [4523, 0]
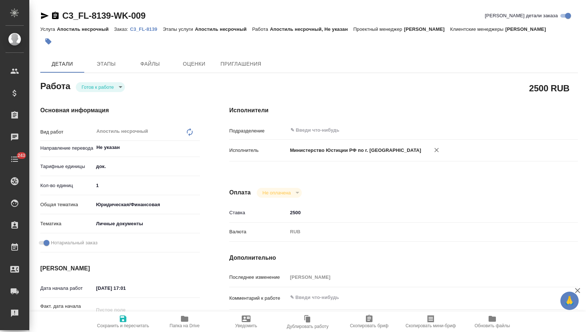
type textarea "x"
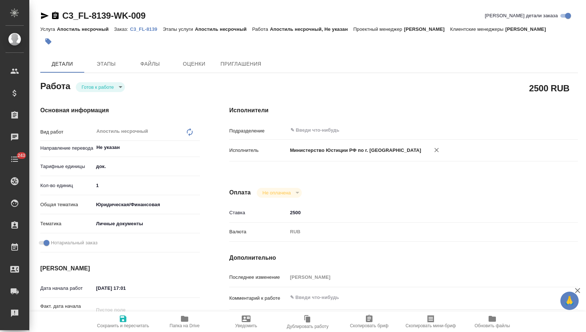
type textarea "x"
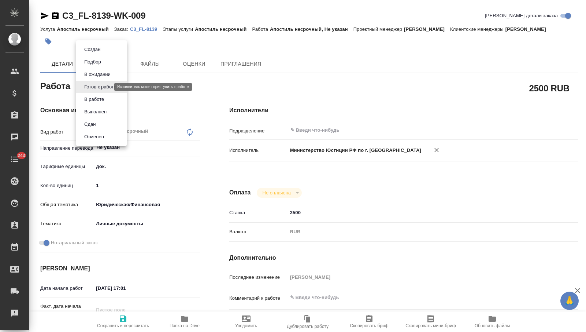
click at [100, 88] on body "🙏 .cls-1 fill:#fff; AWATERA [PERSON_NAME] Спецификации Заказы Чаты 243 Todo Про…" at bounding box center [293, 166] width 586 height 332
type textarea "x"
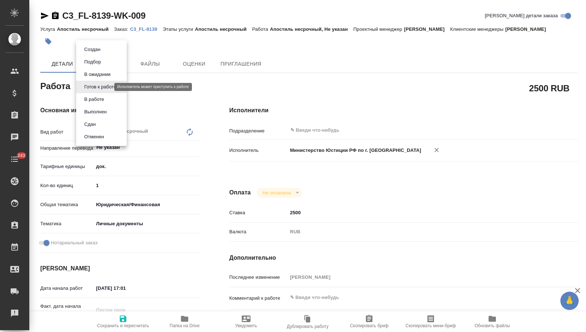
type textarea "x"
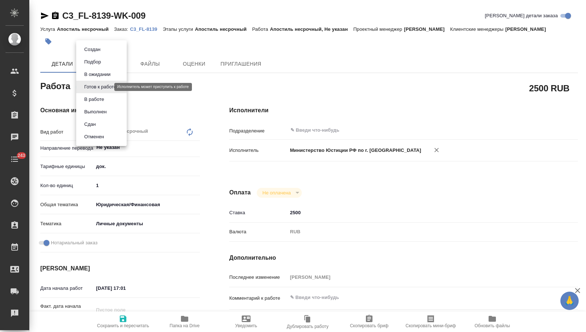
type textarea "x"
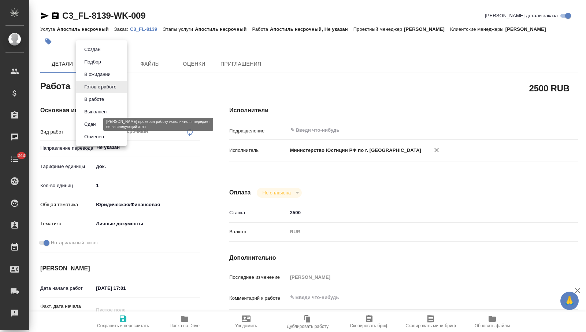
click at [97, 126] on button "Сдан" at bounding box center [90, 124] width 16 height 8
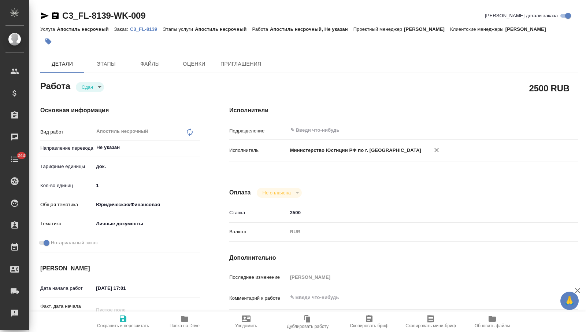
type textarea "x"
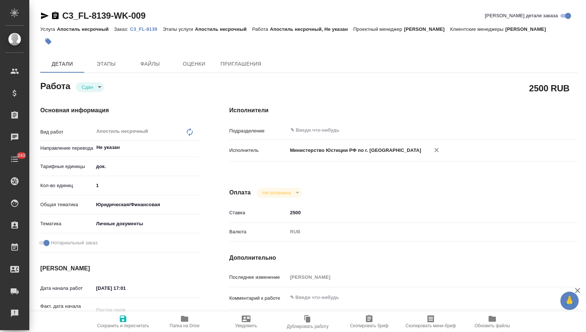
type textarea "x"
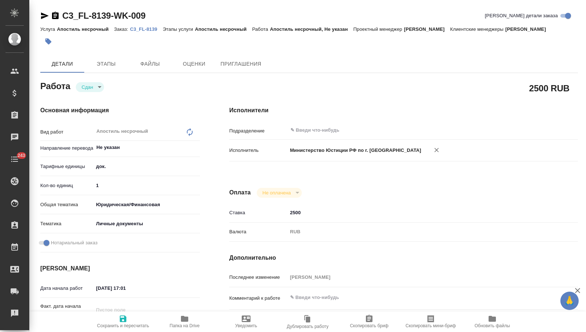
type textarea "x"
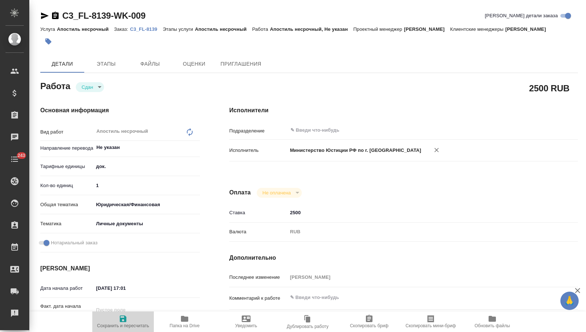
click at [130, 314] on span "Сохранить и пересчитать" at bounding box center [123, 321] width 53 height 14
type textarea "x"
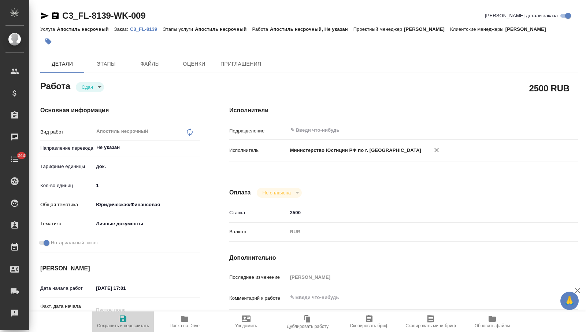
type textarea "x"
type input "closed"
type textarea "Апостиль несрочный"
type textarea "x"
type input "Не указан"
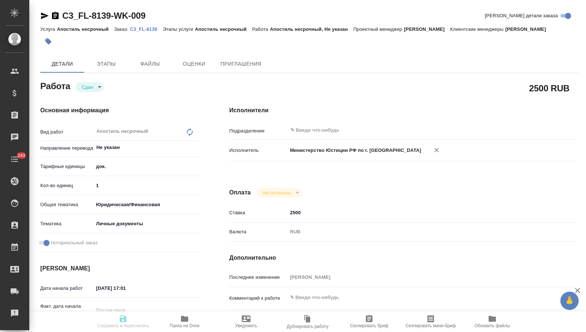
type input "5a8b1489cc6b4906c91bfd8b"
type input "1"
type input "yr-fn"
type input "5a8b8b956a9677013d343cfe"
checkbox input "true"
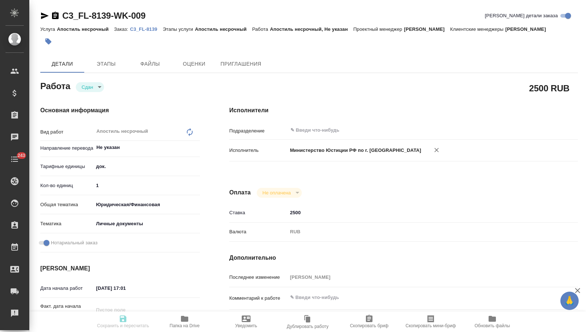
type input "[DATE] 17:01"
type input "[DATE] 17:00"
type input "[DATE] 11:24"
type input "[DATE] 17:00"
type input "notPayed"
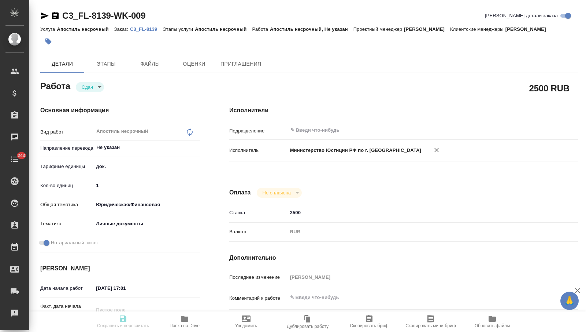
type input "2500"
type input "RUB"
type input "[PERSON_NAME]"
type textarea "x"
type textarea "/Clients/FL_C3/Orders/C3_FL-8139/Legal/C3_FL-8139-WK-009"
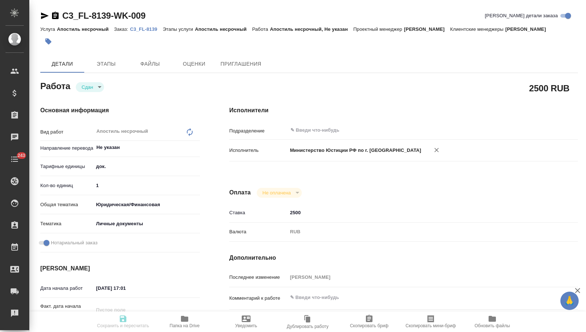
type textarea "x"
type input "C3_FL-8139"
type input "Апостиль несрочный"
type input "[PERSON_NAME]"
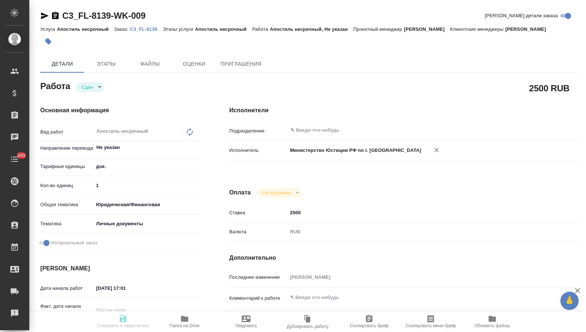
type input "/Clients/FL_C3/Orders/C3_FL-8139"
type textarea "x"
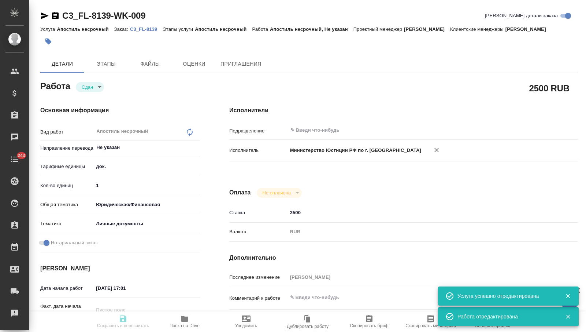
type textarea "x"
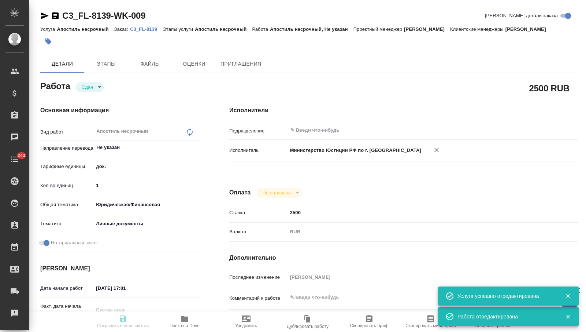
type textarea "x"
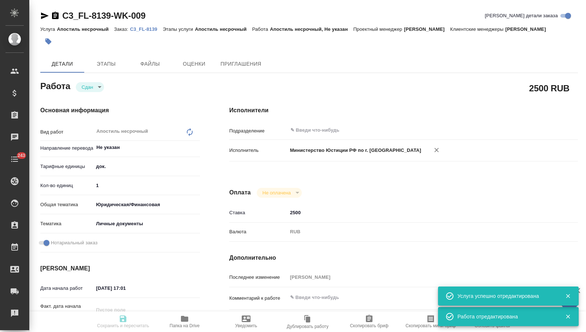
type textarea "x"
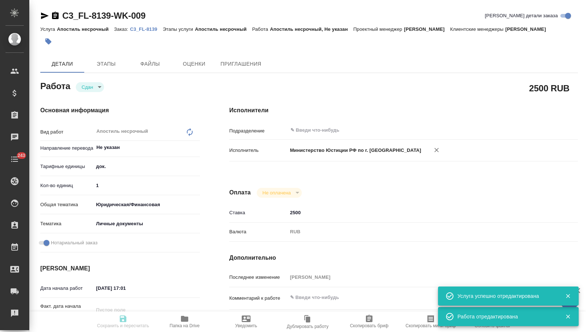
type textarea "x"
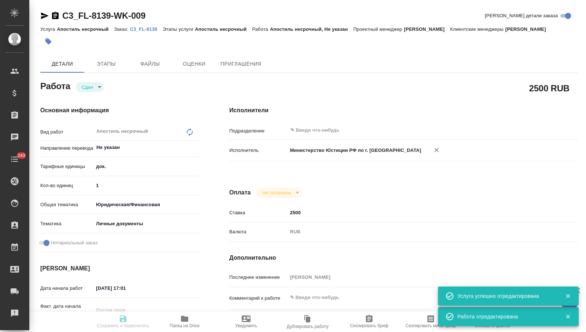
type textarea "x"
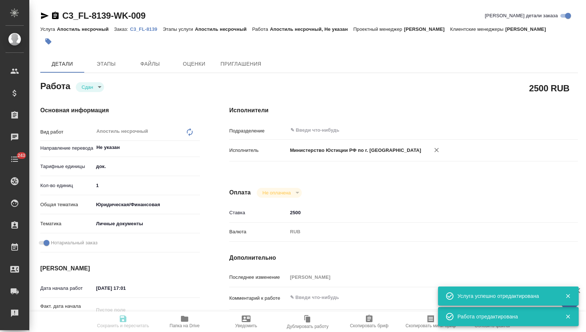
type input "closed"
type textarea "Апостиль несрочный"
type textarea "x"
type input "Не указан"
type input "5a8b1489cc6b4906c91bfd8b"
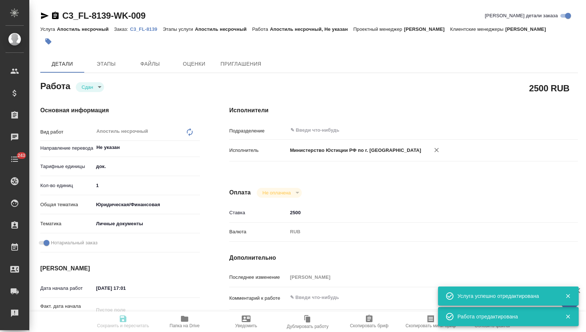
type input "1"
type input "yr-fn"
type input "5a8b8b956a9677013d343cfe"
checkbox input "true"
type input "[DATE] 17:01"
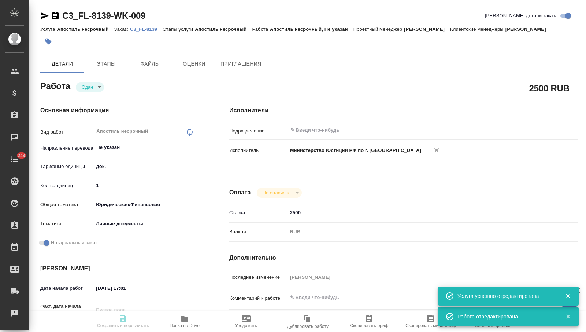
type input "[DATE] 17:00"
type input "[DATE] 11:24"
type input "[DATE] 17:00"
type input "notPayed"
type input "2500"
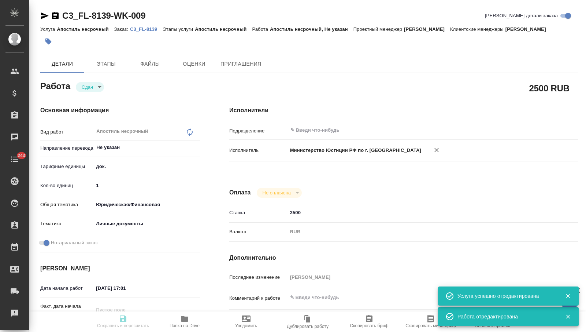
type input "RUB"
type input "[PERSON_NAME]"
type textarea "x"
type textarea "/Clients/FL_C3/Orders/C3_FL-8139/Legal/C3_FL-8139-WK-009"
type textarea "x"
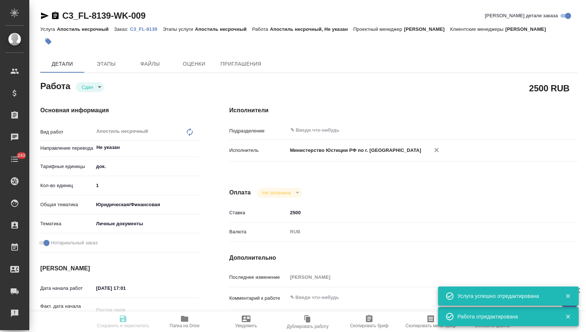
type input "C3_FL-8139"
type input "Апостиль несрочный"
type input "[PERSON_NAME]"
type input "/Clients/FL_C3/Orders/C3_FL-8139"
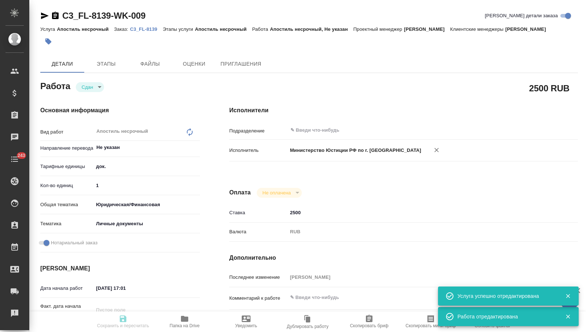
type textarea "x"
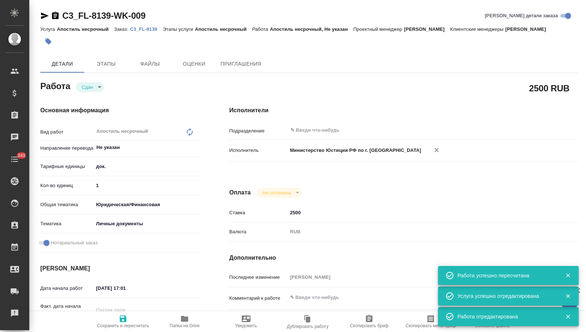
type textarea "x"
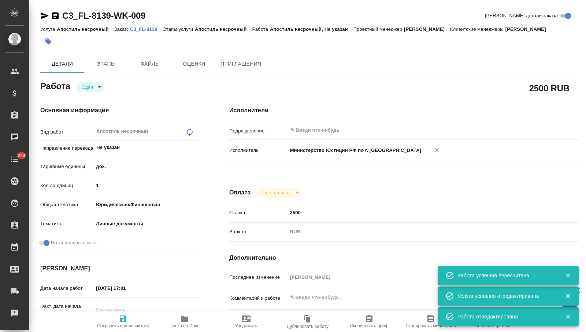
type textarea "x"
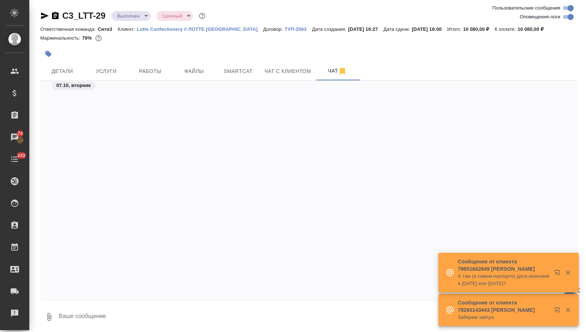
scroll to position [2343, 0]
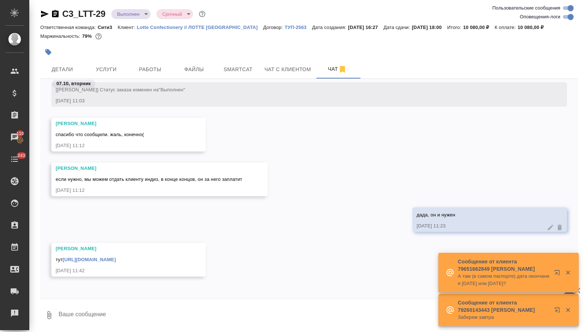
click at [116, 259] on link "https://drive.awatera.com/s/gds8HfioCgSBmzC" at bounding box center [89, 258] width 53 height 5
click at [83, 319] on textarea at bounding box center [318, 314] width 520 height 25
type textarea "пасибо!"
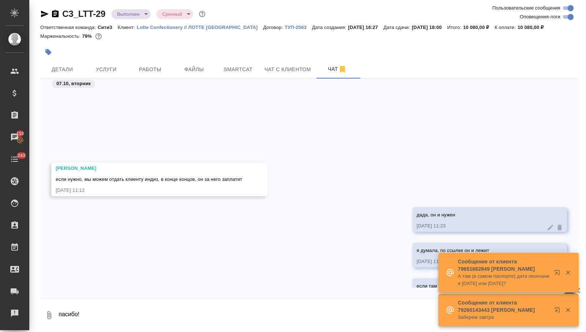
scroll to position [2450, 0]
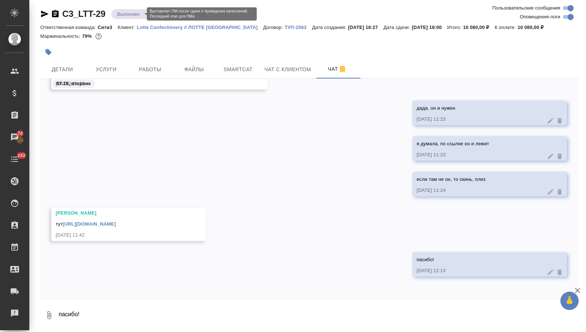
click at [126, 14] on body "🙏 .cls-1 fill:#fff; AWATERA Nikitina Tatiana Клиенты Спецификации Заказы 74 Чат…" at bounding box center [293, 166] width 586 height 332
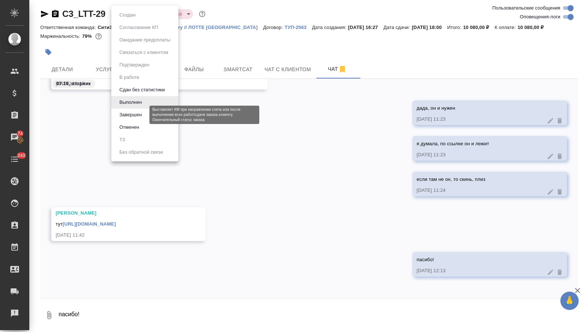
click at [129, 114] on button "Завершен" at bounding box center [130, 115] width 27 height 8
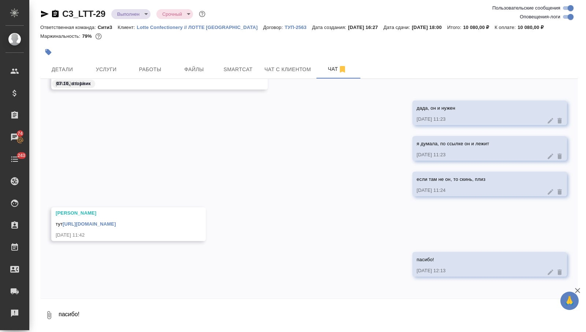
scroll to position [0, 0]
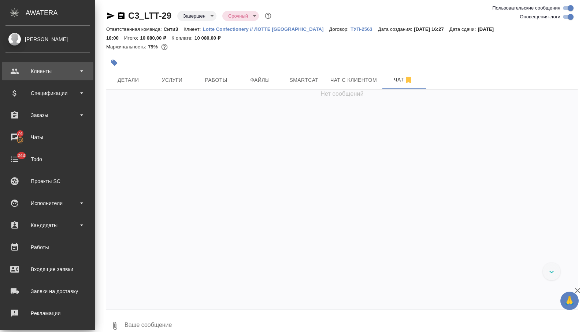
click at [19, 69] on div "Клиенты" at bounding box center [47, 71] width 84 height 11
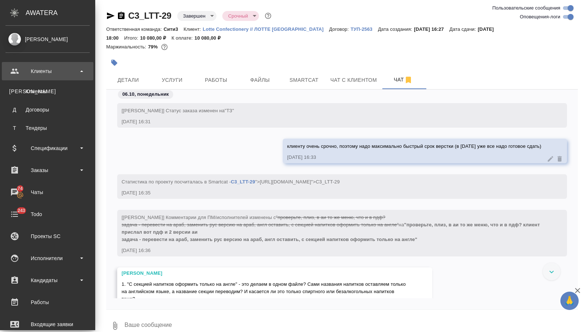
scroll to position [2458, 0]
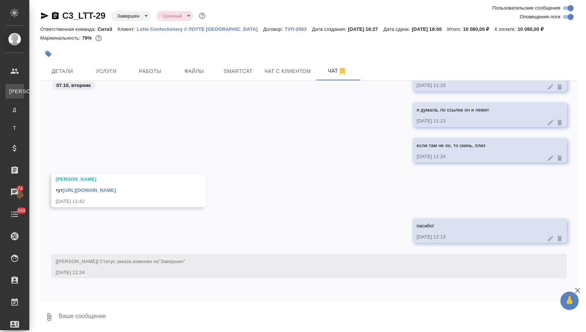
click at [11, 93] on div "Клиенты" at bounding box center [5, 91] width 11 height 7
select select "RU"
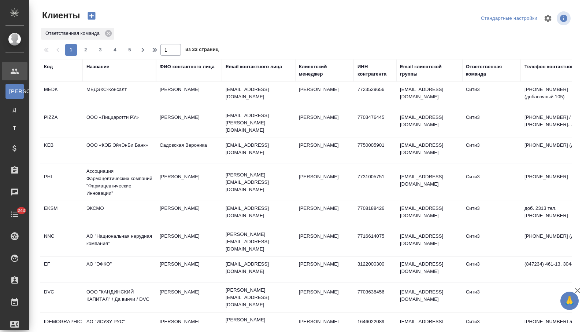
click at [97, 65] on div "Название" at bounding box center [97, 66] width 23 height 7
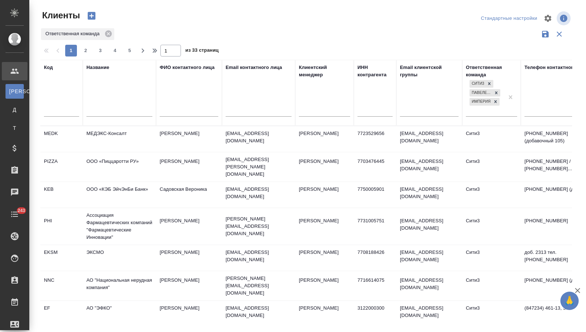
click at [98, 106] on div at bounding box center [119, 112] width 66 height 18
click at [98, 111] on input "text" at bounding box center [119, 111] width 66 height 9
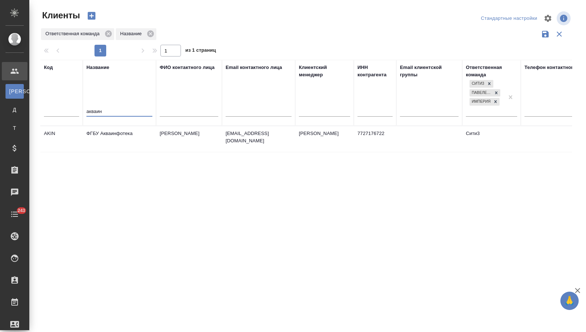
type input "акваин"
click at [103, 132] on td "ФГБУ Акваинфотека" at bounding box center [119, 139] width 73 height 26
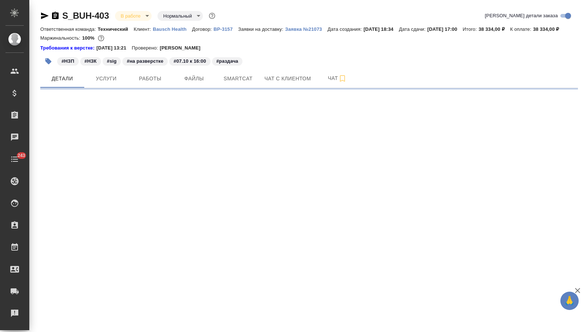
select select "RU"
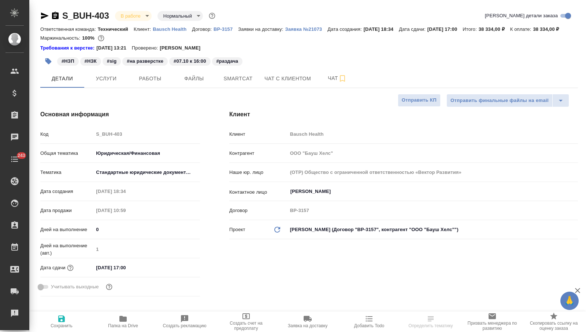
type textarea "x"
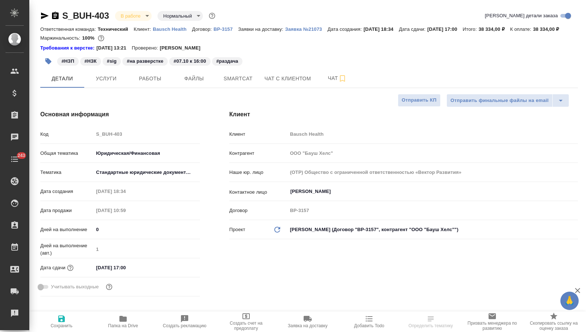
type textarea "x"
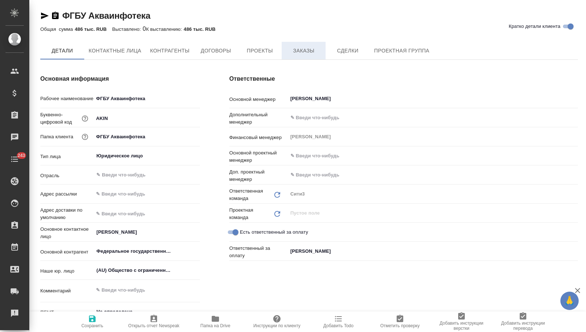
click at [296, 52] on span "Заказы" at bounding box center [303, 50] width 35 height 9
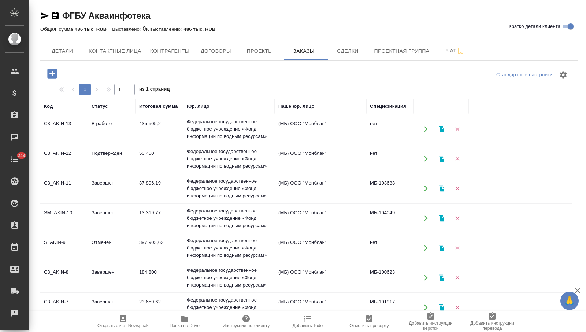
click at [154, 125] on td "435 505,2" at bounding box center [160, 129] width 48 height 26
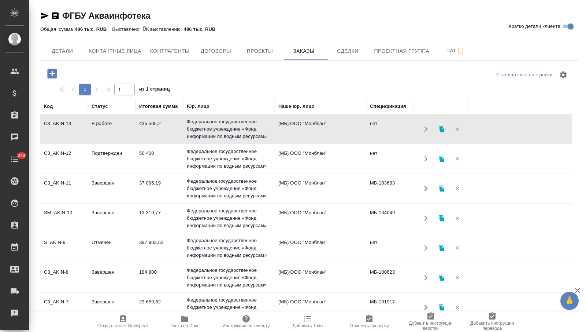
click at [154, 125] on td "435 505,2" at bounding box center [160, 129] width 48 height 26
click at [228, 135] on td "Федеральное государственное бюджетное учреждение «Фонд информации по водным рес…" at bounding box center [229, 128] width 92 height 29
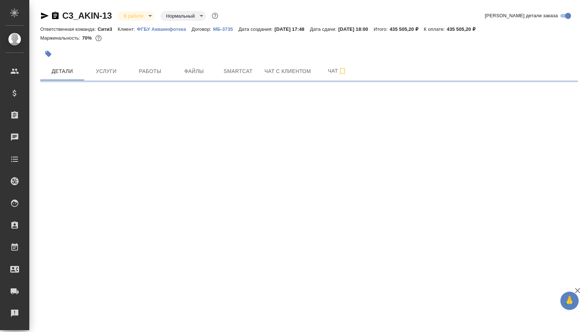
select select "RU"
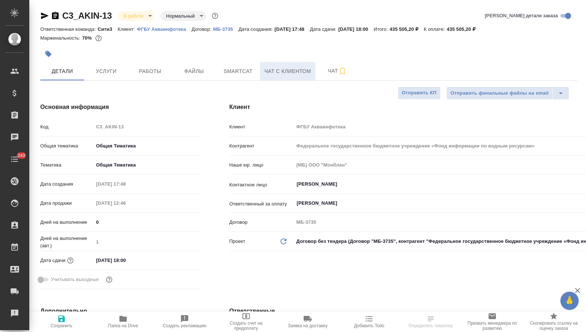
type textarea "x"
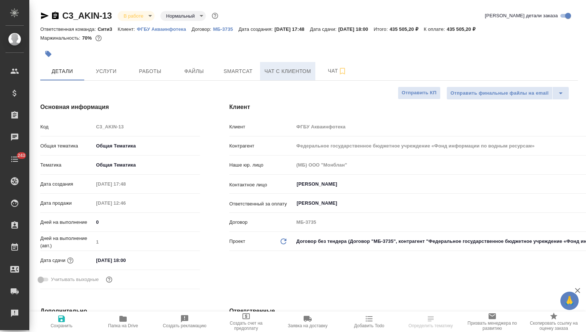
type textarea "x"
click at [305, 72] on span "Чат с клиентом" at bounding box center [288, 71] width 47 height 9
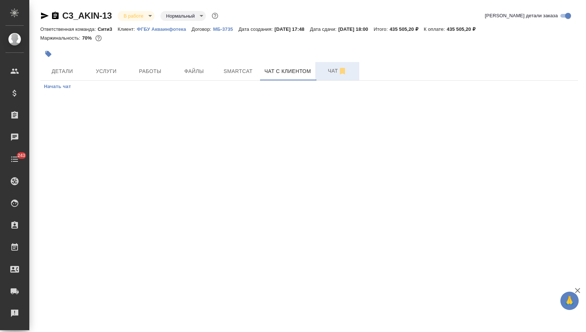
click at [327, 72] on span "Чат" at bounding box center [337, 70] width 35 height 9
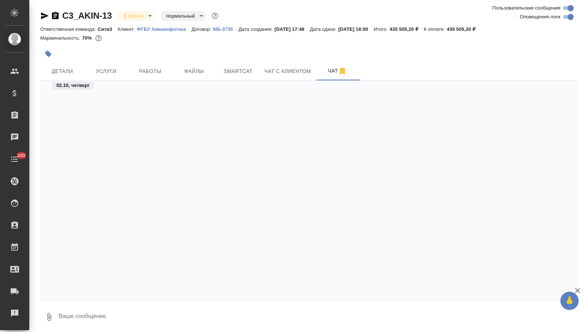
scroll to position [1409, 0]
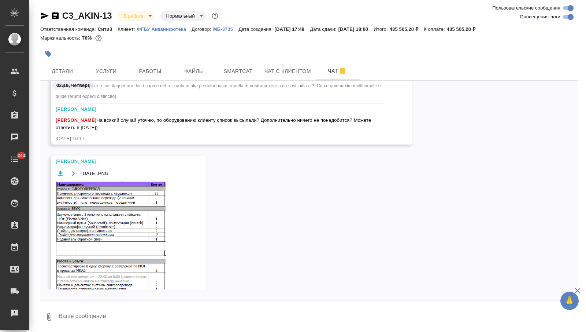
click at [74, 317] on textarea at bounding box center [318, 316] width 520 height 25
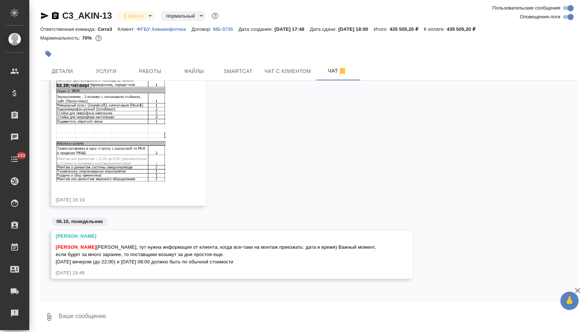
scroll to position [2, 0]
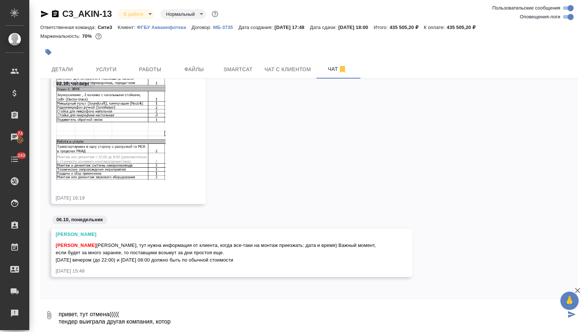
drag, startPoint x: 190, startPoint y: 321, endPoint x: 58, endPoint y: 324, distance: 132.3
click at [58, 324] on textarea "привет, тут отмена((((( тендер выиграла другая компания, котор" at bounding box center [312, 314] width 508 height 25
type textarea "привет, тут отмена((((( мы теряем что-то?"
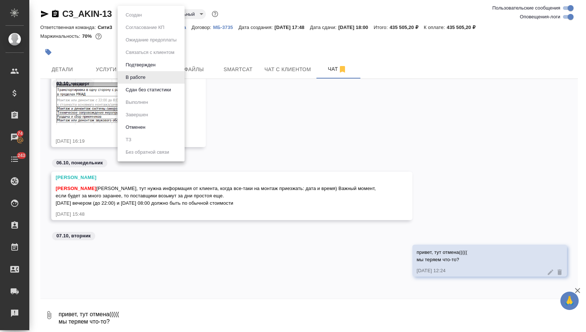
click at [145, 12] on body "🙏 .cls-1 fill:#fff; AWATERA Nikitina Tatiana Клиенты Спецификации Заказы 74 Чат…" at bounding box center [293, 166] width 586 height 332
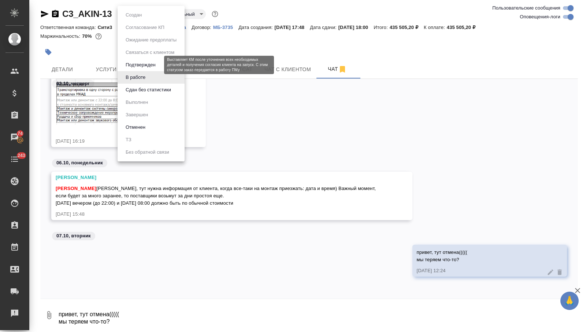
click at [149, 63] on button "Подтвержден" at bounding box center [140, 65] width 34 height 8
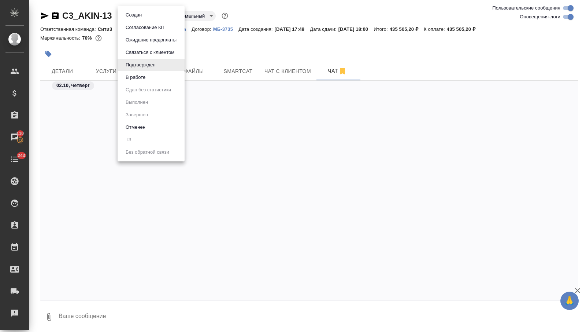
scroll to position [1613, 0]
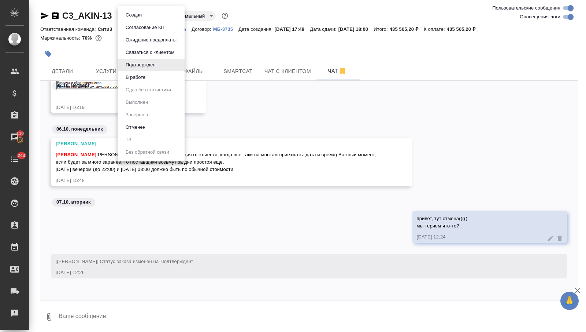
click at [144, 15] on body "🙏 .cls-1 fill:#fff; AWATERA Nikitina Tatiana Клиенты Спецификации Заказы 110 Ча…" at bounding box center [293, 166] width 586 height 332
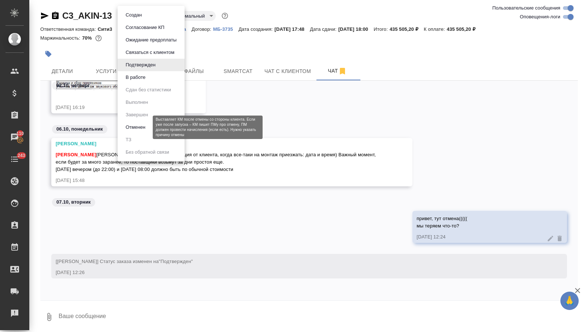
click at [142, 127] on button "Отменен" at bounding box center [135, 127] width 24 height 8
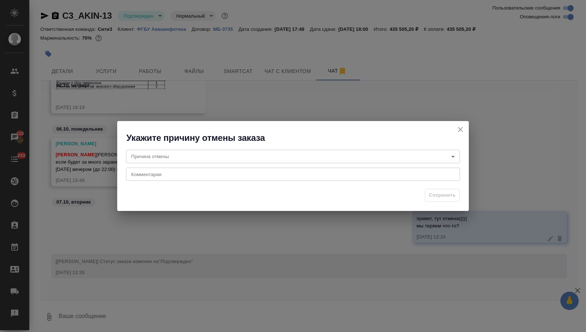
click at [150, 156] on body "🙏 .cls-1 fill:#fff; AWATERA Nikitina Tatiana Клиенты Спецификации Заказы 110 Ча…" at bounding box center [293, 166] width 586 height 332
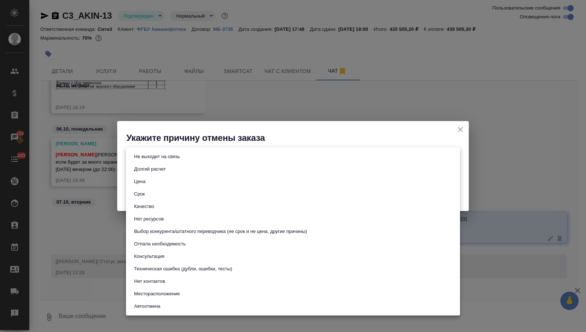
click at [170, 232] on button "Выбор конкурента/штатного переводчика (не срок и не цена, другие причины)" at bounding box center [220, 231] width 177 height 8
type input "choiceOfStaffOrCompetitor"
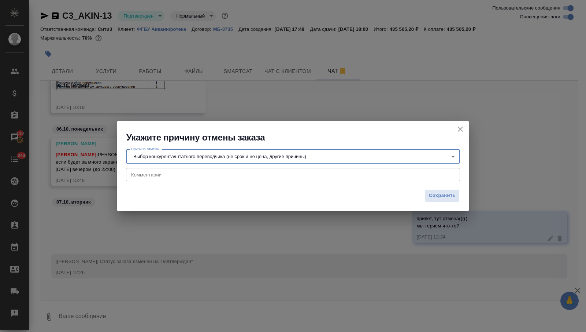
click at [168, 171] on div "x Комментарии" at bounding box center [293, 174] width 334 height 13
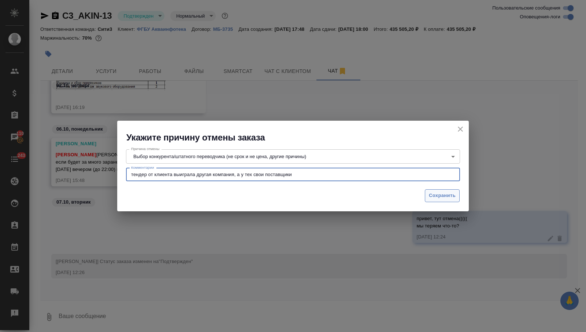
type textarea "тендер от клиента выиграла другая компания, а у тех свои поставщики"
click at [441, 193] on span "Сохранить" at bounding box center [442, 195] width 27 height 8
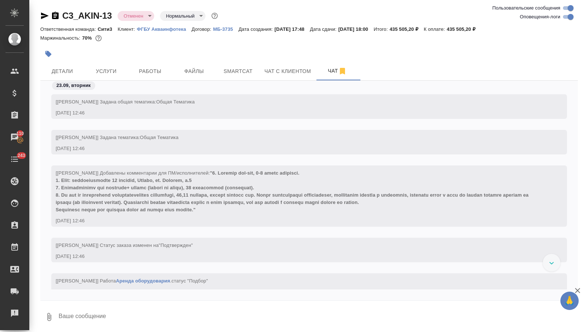
scroll to position [1424, 0]
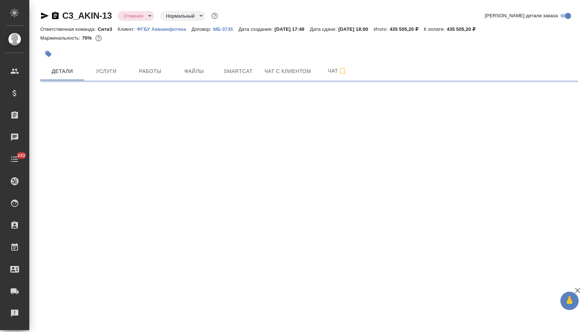
select select "RU"
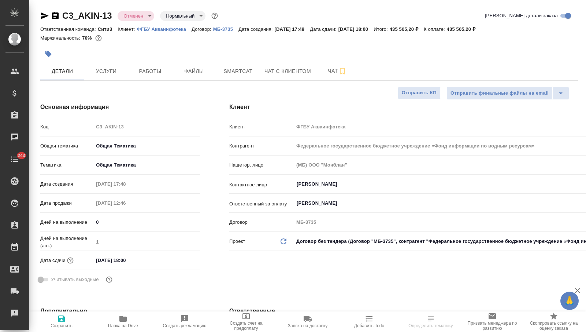
type textarea "x"
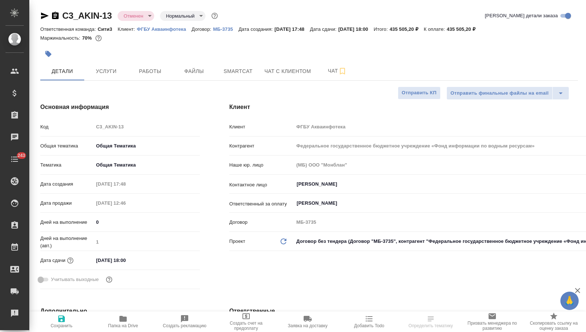
type textarea "x"
click at [325, 72] on span "Чат" at bounding box center [337, 70] width 35 height 9
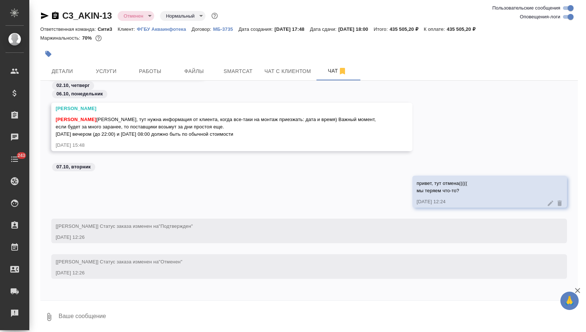
scroll to position [2, 0]
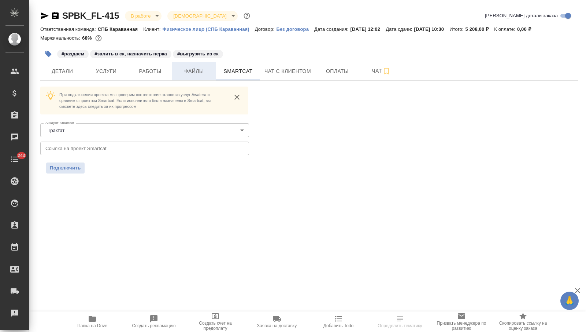
click at [185, 72] on span "Файлы" at bounding box center [194, 71] width 35 height 9
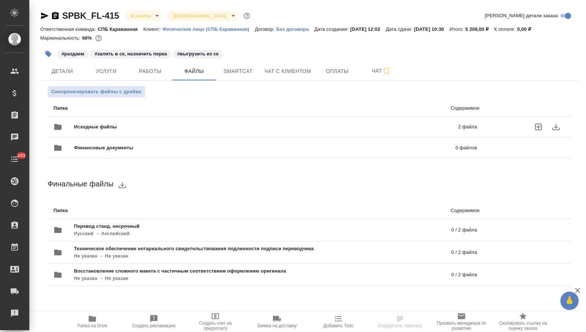
click at [148, 122] on div "Исходные файлы 2 файла" at bounding box center [265, 127] width 424 height 18
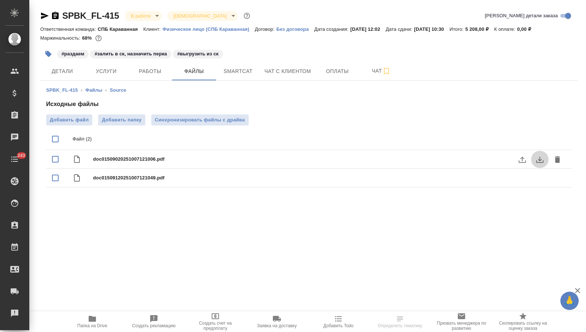
click at [537, 158] on icon "download" at bounding box center [540, 159] width 9 height 9
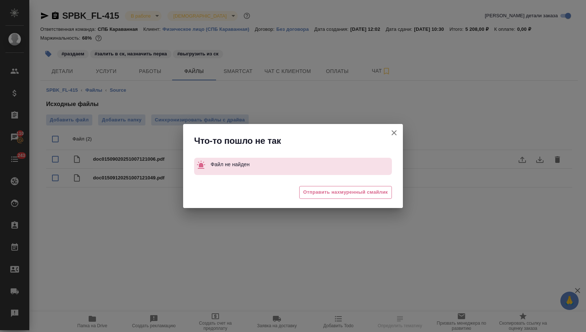
click at [388, 130] on button "[PERSON_NAME] детали заказа" at bounding box center [394, 133] width 18 height 18
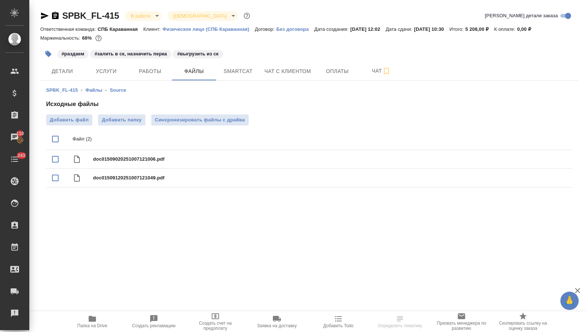
click at [92, 329] on button "Папка на Drive" at bounding box center [93, 321] width 62 height 21
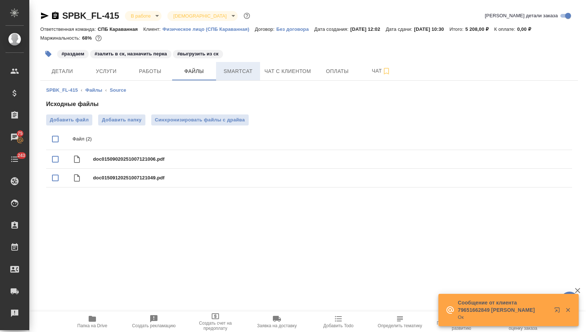
click at [236, 75] on button "Smartcat" at bounding box center [238, 71] width 44 height 18
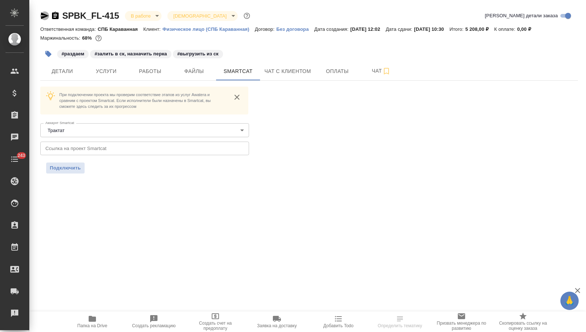
click at [44, 14] on icon "button" at bounding box center [45, 15] width 8 height 7
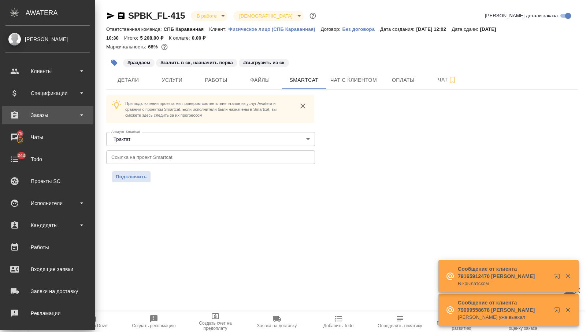
click at [45, 116] on div "Заказы" at bounding box center [47, 115] width 84 height 11
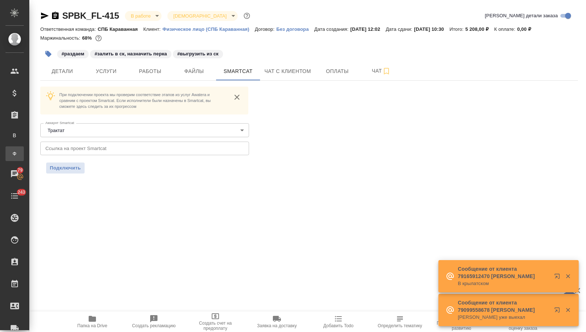
click at [11, 150] on div "Заказы физ. лиц" at bounding box center [5, 153] width 11 height 7
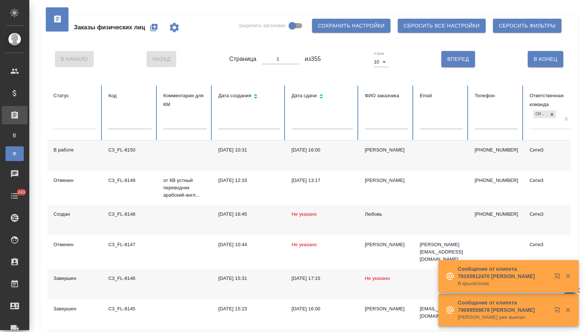
click at [535, 123] on div "Сити3" at bounding box center [545, 119] width 30 height 20
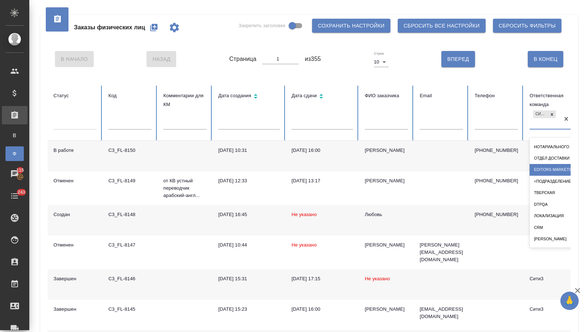
scroll to position [259, 0]
